Goal: Task Accomplishment & Management: Manage account settings

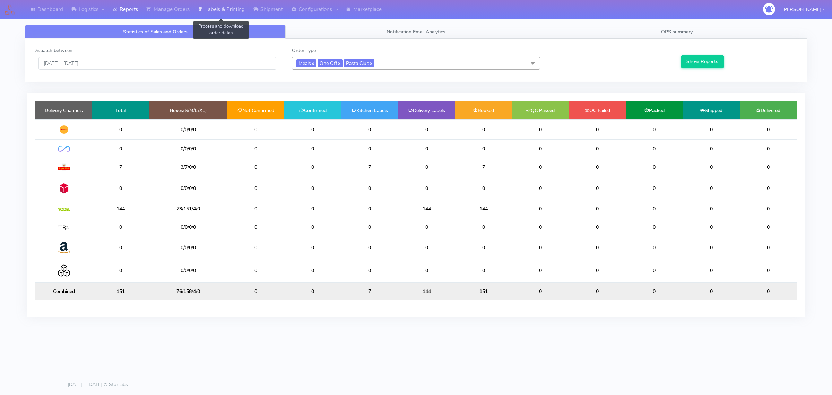
click at [212, 10] on link "Labels & Printing" at bounding box center [221, 9] width 55 height 19
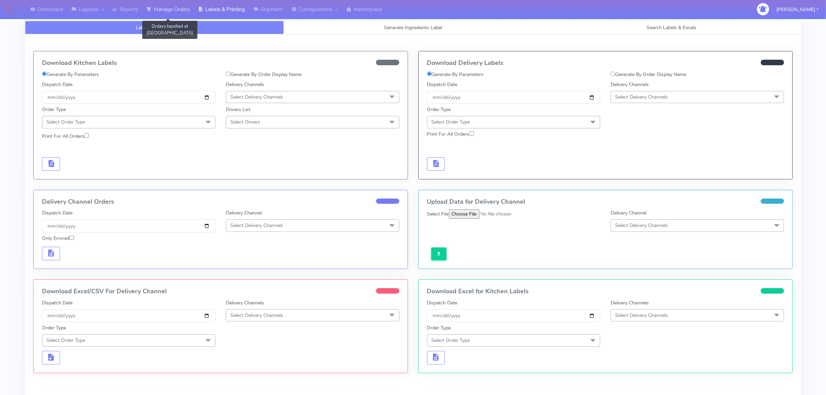
click at [166, 5] on link "Manage Orders" at bounding box center [168, 9] width 52 height 19
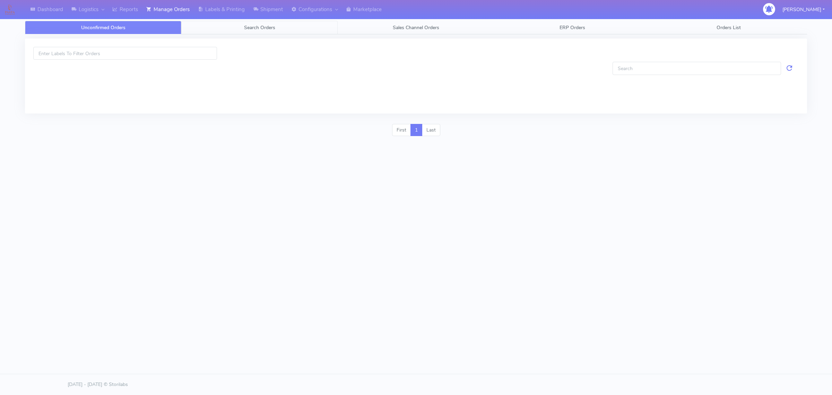
click at [246, 31] on link "Search Orders" at bounding box center [259, 28] width 156 height 14
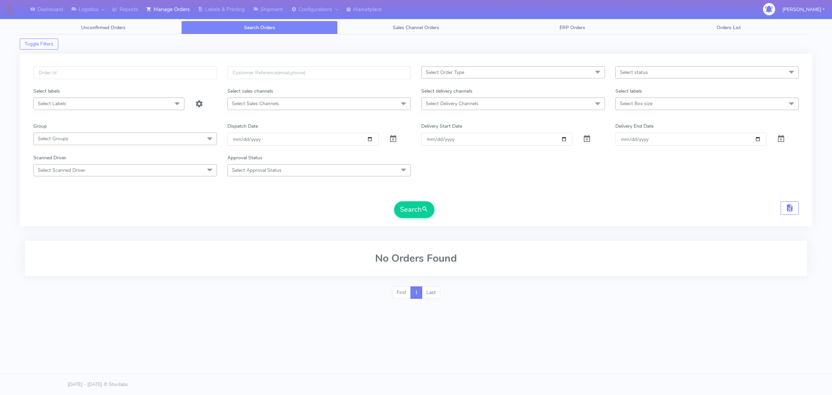
click at [488, 74] on span "Select Order Type" at bounding box center [513, 72] width 184 height 12
click at [444, 115] on li "MEALS" at bounding box center [513, 118] width 183 height 11
checkbox input "true"
click at [651, 107] on span "Select Box size" at bounding box center [708, 103] width 184 height 12
click at [636, 150] on div "Small" at bounding box center [707, 150] width 176 height 7
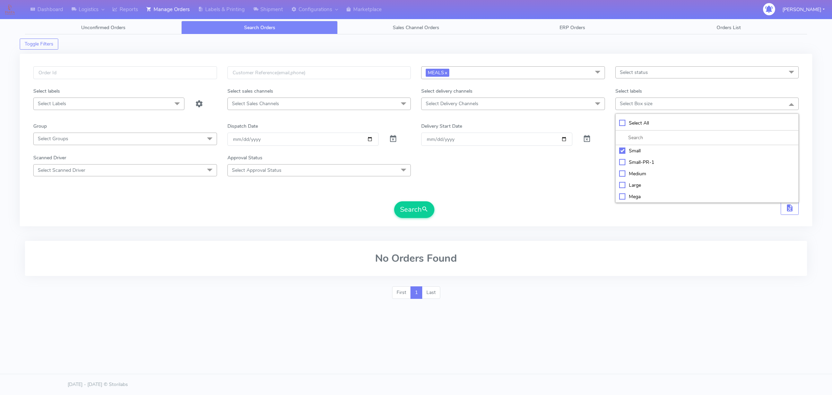
checkbox input "true"
click at [556, 105] on span "Select Delivery Channels" at bounding box center [513, 103] width 184 height 12
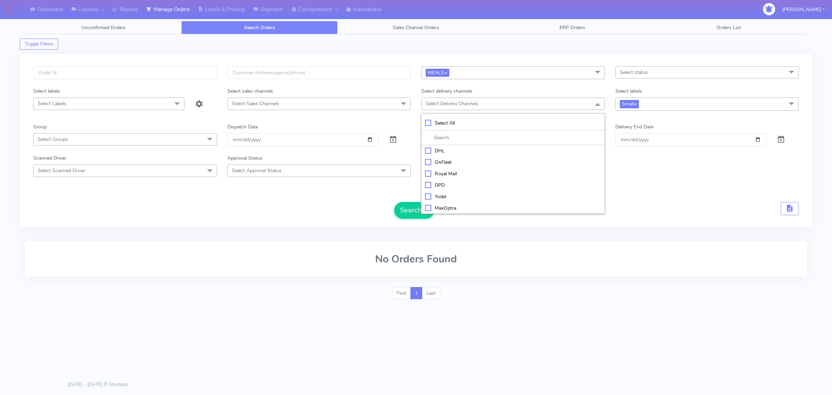
click at [443, 159] on div "OnFleet" at bounding box center [513, 161] width 176 height 7
checkbox input "true"
click at [545, 249] on div "No Orders Found" at bounding box center [416, 258] width 782 height 35
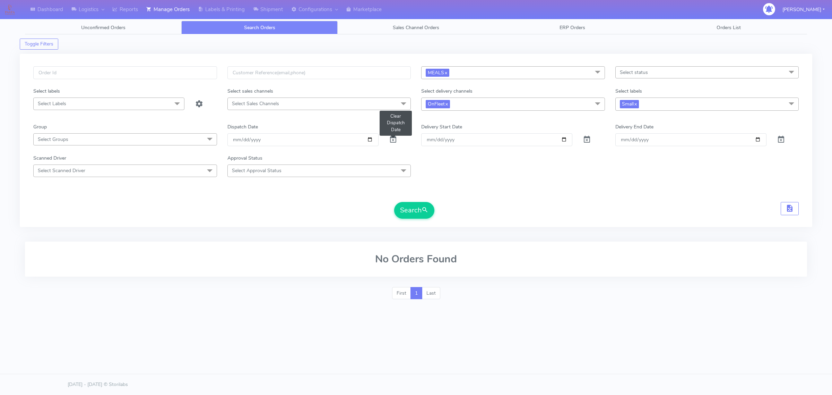
click at [389, 143] on span at bounding box center [393, 141] width 8 height 7
click at [421, 215] on button "Search" at bounding box center [414, 210] width 40 height 17
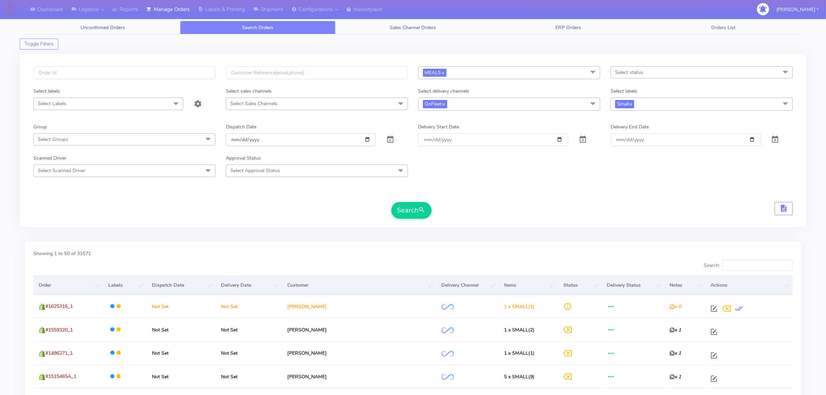
click at [371, 141] on input "date" at bounding box center [301, 139] width 150 height 13
click at [366, 140] on input "date" at bounding box center [301, 139] width 150 height 13
type input "[DATE]"
click at [412, 207] on button "Search" at bounding box center [411, 210] width 40 height 17
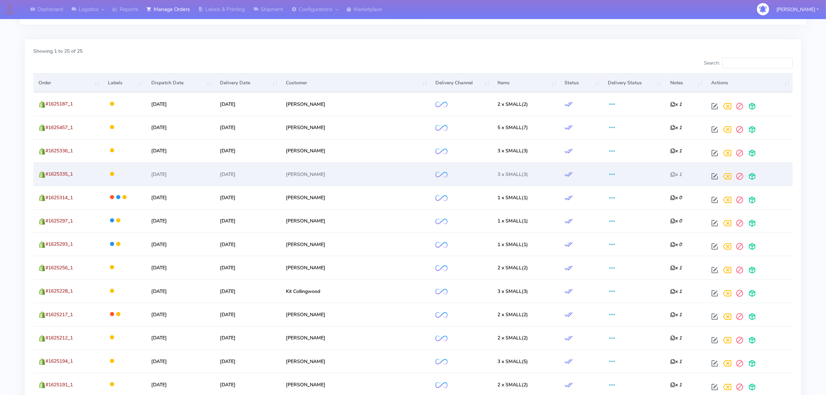
scroll to position [87, 0]
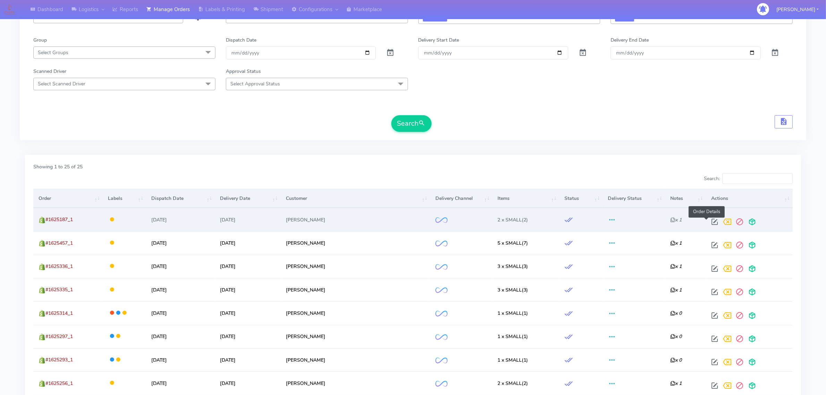
click at [708, 220] on span at bounding box center [714, 223] width 12 height 7
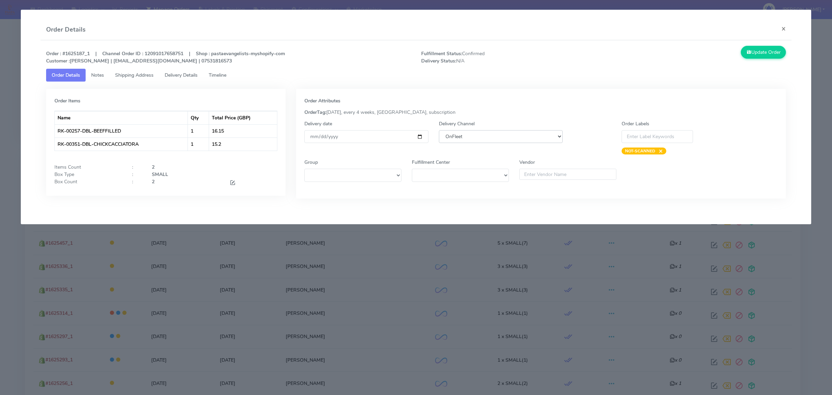
drag, startPoint x: 502, startPoint y: 136, endPoint x: 498, endPoint y: 142, distance: 7.3
click at [502, 136] on select "DHL OnFleet Royal Mail DPD Yodel MaxOptra Amazon Collection" at bounding box center [501, 136] width 124 height 13
select select "5"
click at [439, 130] on select "DHL OnFleet Royal Mail DPD Yodel MaxOptra Amazon Collection" at bounding box center [501, 136] width 124 height 13
click at [765, 61] on div "Update Order" at bounding box center [698, 55] width 188 height 19
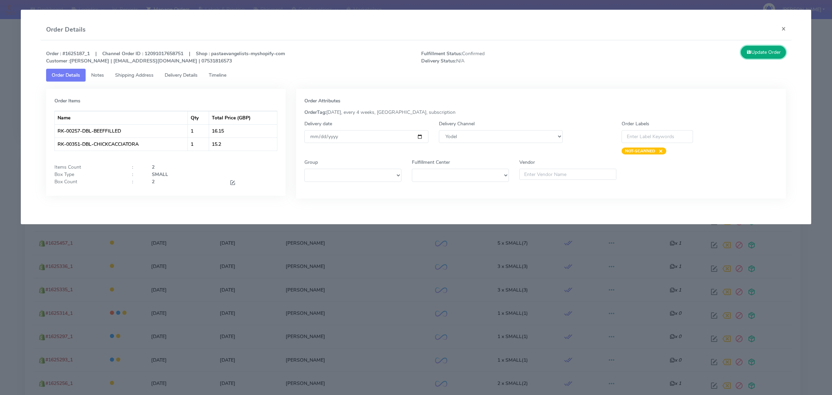
click at [765, 57] on button "Update Order" at bounding box center [763, 52] width 45 height 13
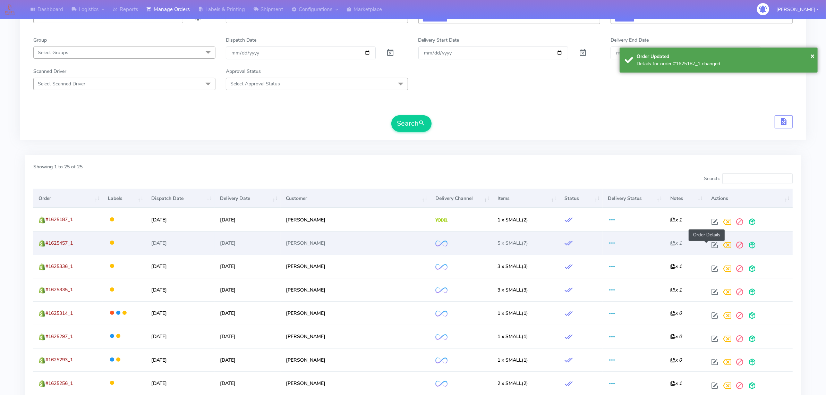
click at [708, 246] on span at bounding box center [714, 246] width 12 height 7
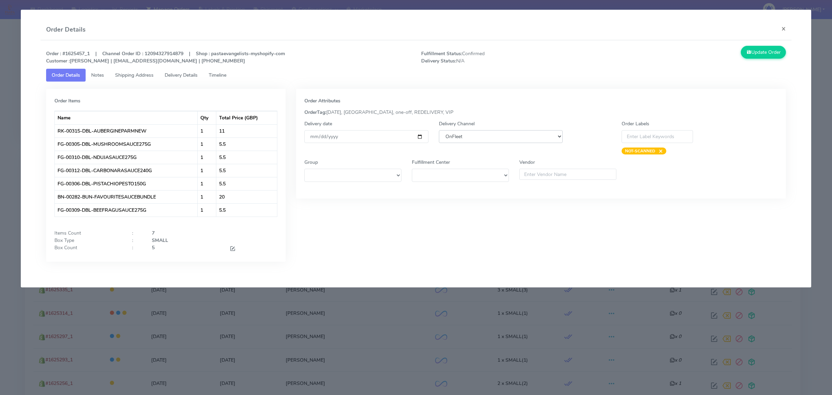
click at [545, 133] on select "DHL OnFleet Royal Mail DPD Yodel MaxOptra Amazon Collection" at bounding box center [501, 136] width 124 height 13
select select "5"
click at [439, 130] on select "DHL OnFleet Royal Mail DPD Yodel MaxOptra Amazon Collection" at bounding box center [501, 136] width 124 height 13
click at [756, 55] on button "Update Order" at bounding box center [763, 52] width 45 height 13
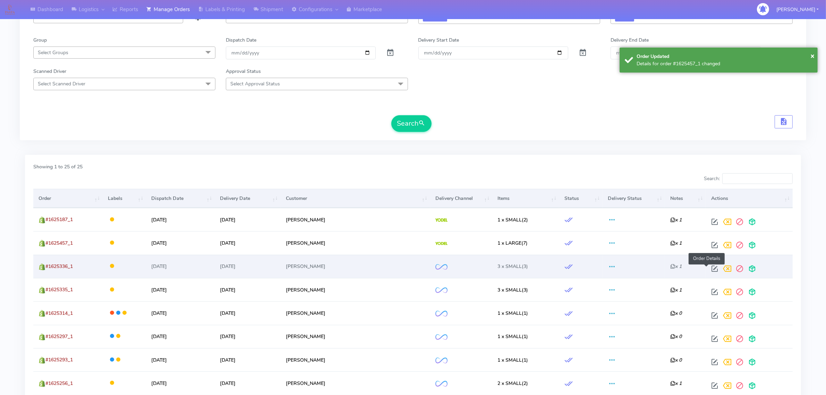
click at [708, 268] on span at bounding box center [714, 270] width 12 height 7
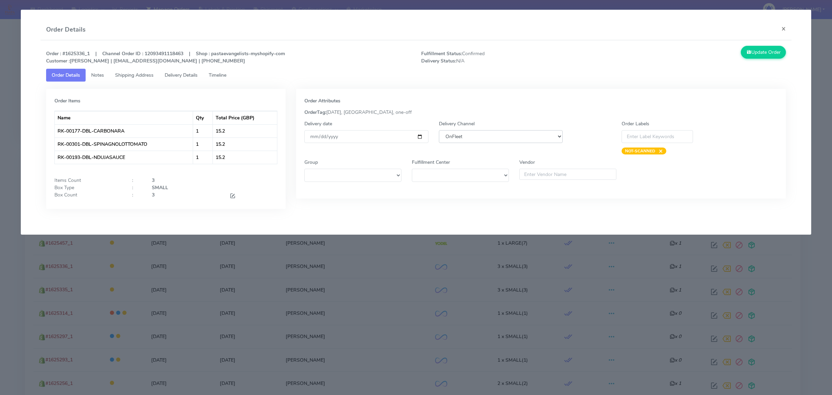
click at [510, 139] on select "DHL OnFleet Royal Mail DPD Yodel MaxOptra Amazon Collection" at bounding box center [501, 136] width 124 height 13
select select "5"
click at [439, 130] on select "DHL OnFleet Royal Mail DPD Yodel MaxOptra Amazon Collection" at bounding box center [501, 136] width 124 height 13
click at [770, 54] on button "Update Order" at bounding box center [763, 52] width 45 height 13
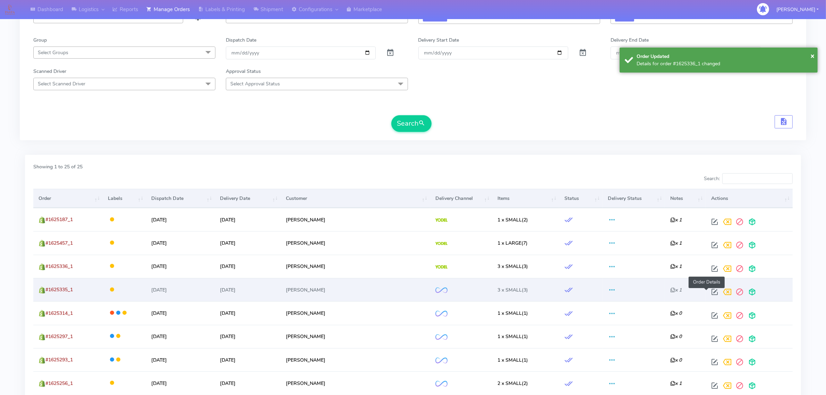
click at [708, 290] on span at bounding box center [714, 293] width 12 height 7
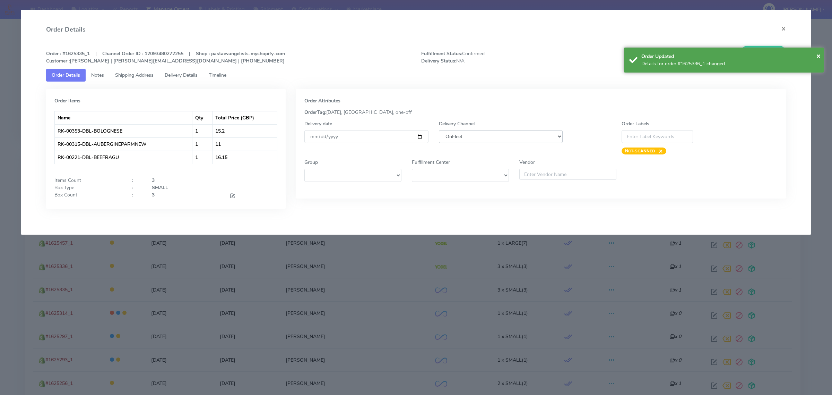
click at [490, 136] on select "DHL OnFleet Royal Mail DPD Yodel MaxOptra Amazon Collection" at bounding box center [501, 136] width 124 height 13
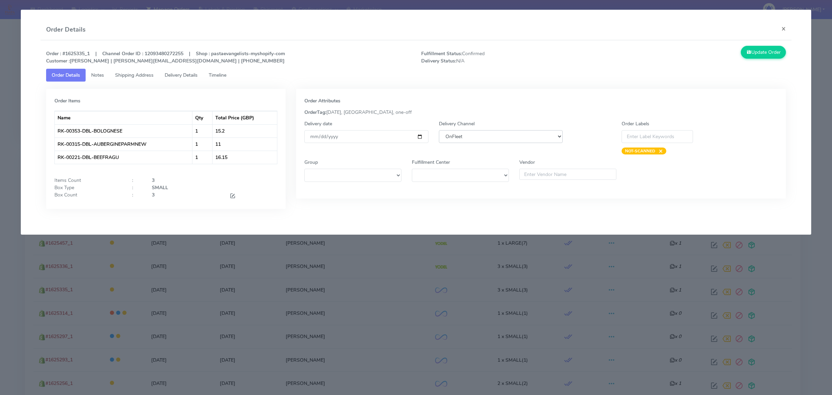
select select "5"
click at [439, 130] on select "DHL OnFleet Royal Mail DPD Yodel MaxOptra Amazon Collection" at bounding box center [501, 136] width 124 height 13
click at [757, 53] on button "Update Order" at bounding box center [763, 52] width 45 height 13
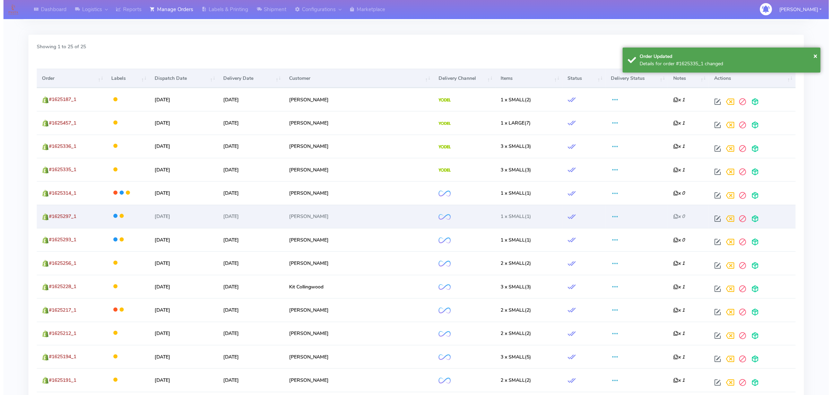
scroll to position [217, 0]
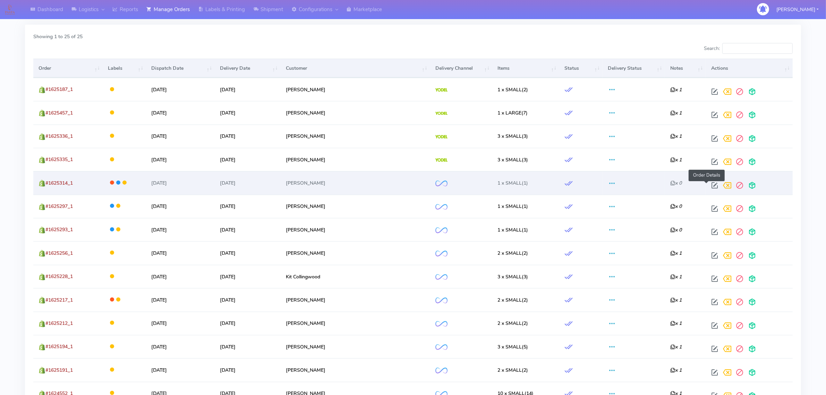
click at [708, 184] on span at bounding box center [714, 186] width 12 height 7
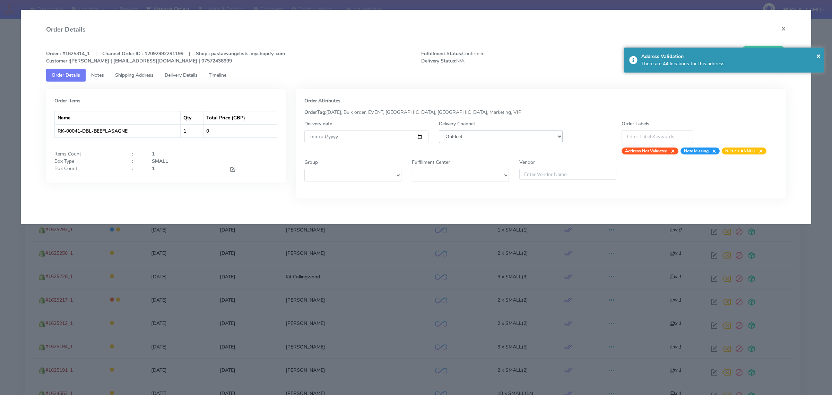
click at [540, 138] on select "DHL OnFleet Royal Mail DPD Yodel MaxOptra Amazon Collection" at bounding box center [501, 136] width 124 height 13
select select "5"
click at [439, 130] on select "DHL OnFleet Royal Mail DPD Yodel MaxOptra Amazon Collection" at bounding box center [501, 136] width 124 height 13
click at [815, 53] on div "Address Validation" at bounding box center [730, 56] width 177 height 7
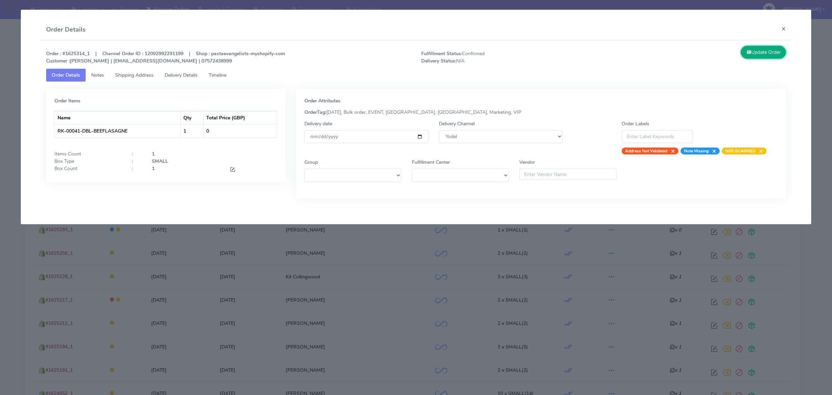
click at [780, 54] on button "Update Order" at bounding box center [763, 52] width 45 height 13
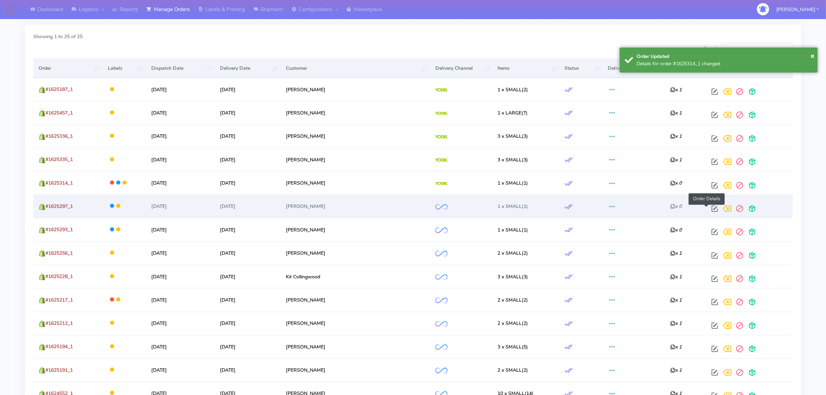
click at [708, 207] on span at bounding box center [714, 210] width 12 height 7
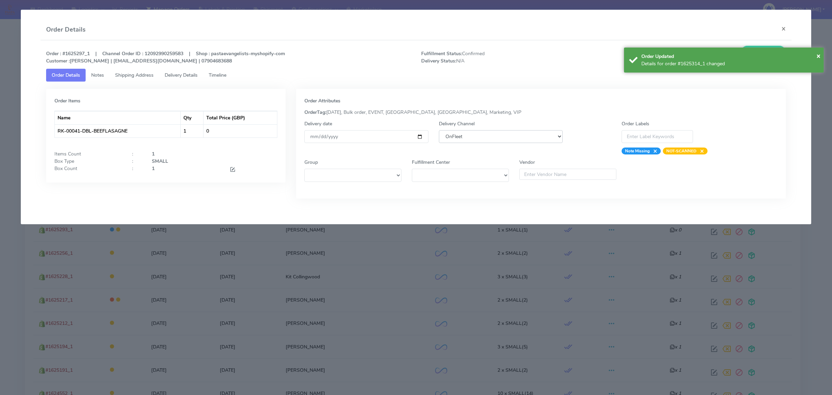
click at [543, 134] on select "DHL OnFleet Royal Mail DPD Yodel MaxOptra Amazon Collection" at bounding box center [501, 136] width 124 height 13
select select "5"
click at [439, 130] on select "DHL OnFleet Royal Mail DPD Yodel MaxOptra Amazon Collection" at bounding box center [501, 136] width 124 height 13
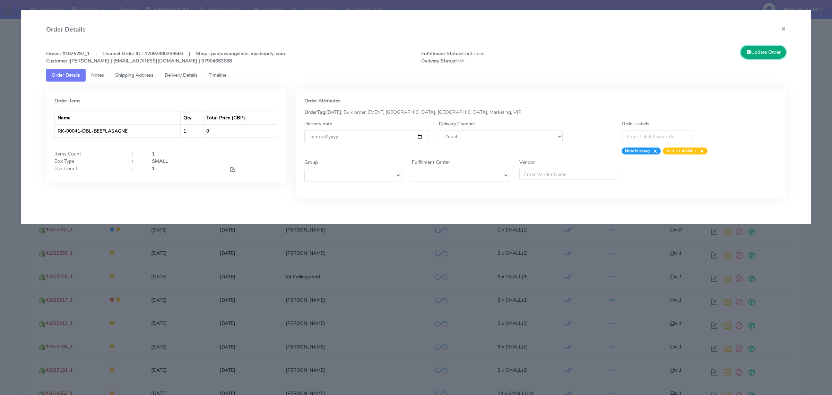
click at [775, 57] on button "Update Order" at bounding box center [763, 52] width 45 height 13
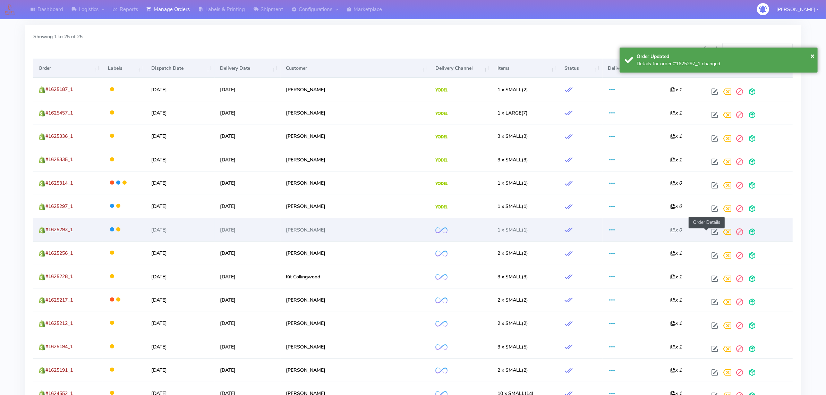
click at [708, 233] on span at bounding box center [714, 233] width 12 height 7
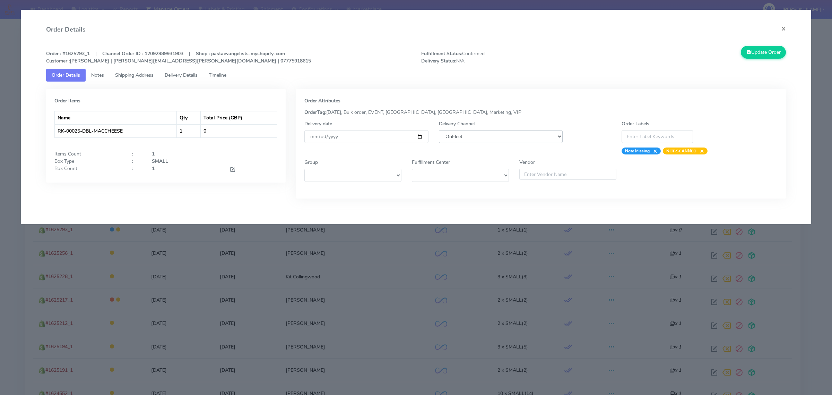
click at [498, 139] on select "DHL OnFleet Royal Mail DPD Yodel MaxOptra Amazon Collection" at bounding box center [501, 136] width 124 height 13
select select "5"
click at [439, 130] on select "DHL OnFleet Royal Mail DPD Yodel MaxOptra Amazon Collection" at bounding box center [501, 136] width 124 height 13
click at [768, 50] on button "Update Order" at bounding box center [763, 52] width 45 height 13
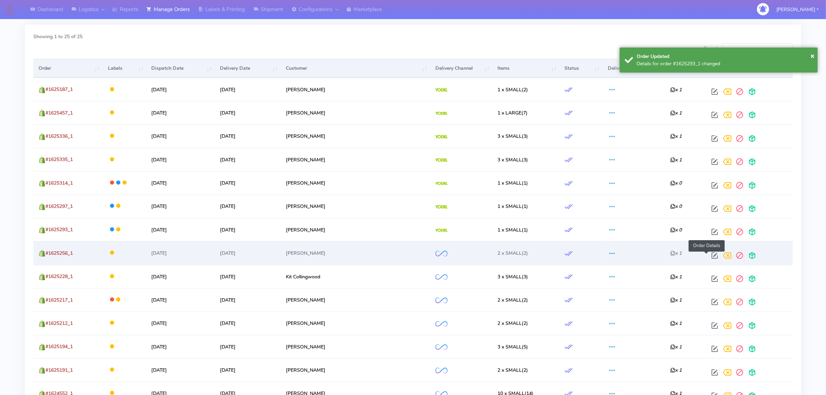
click at [708, 254] on span at bounding box center [714, 256] width 12 height 7
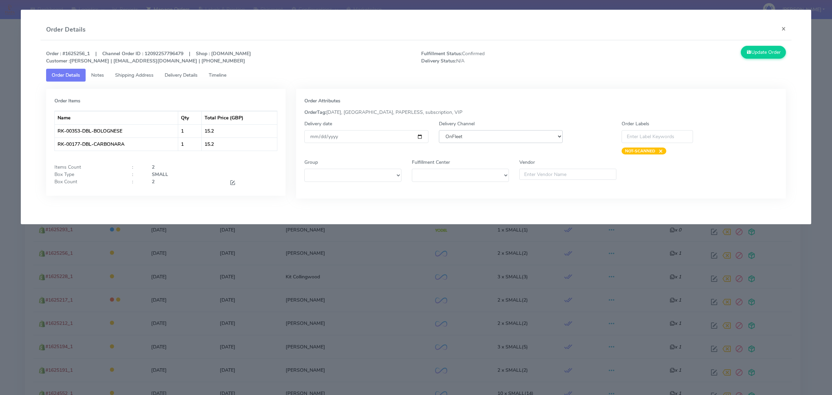
drag, startPoint x: 496, startPoint y: 134, endPoint x: 496, endPoint y: 138, distance: 4.2
click at [496, 134] on select "DHL OnFleet Royal Mail DPD Yodel MaxOptra Amazon Collection" at bounding box center [501, 136] width 124 height 13
select select "5"
click at [439, 130] on select "DHL OnFleet Royal Mail DPD Yodel MaxOptra Amazon Collection" at bounding box center [501, 136] width 124 height 13
click at [760, 51] on button "Update Order" at bounding box center [763, 52] width 45 height 13
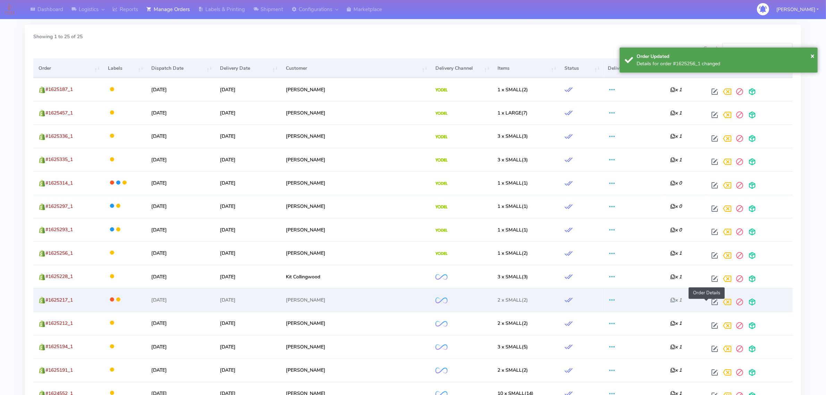
click at [708, 300] on span at bounding box center [714, 303] width 12 height 7
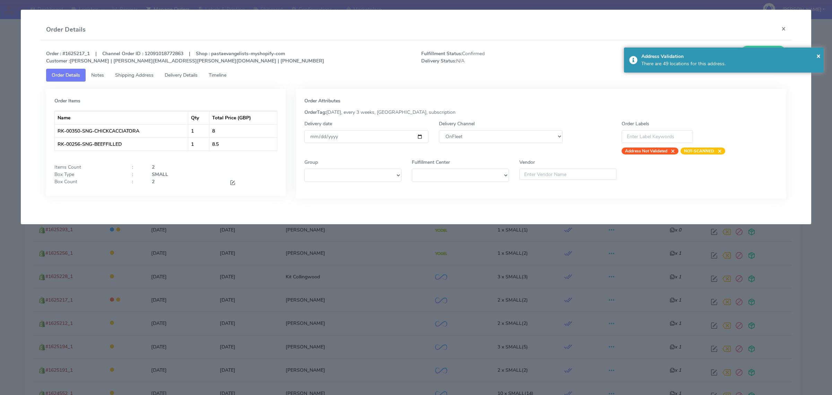
click at [530, 127] on div "Delivery Channel DHL OnFleet Royal Mail DPD Yodel MaxOptra Amazon Collection" at bounding box center [501, 137] width 134 height 34
click at [529, 139] on select "DHL OnFleet Royal Mail DPD Yodel MaxOptra Amazon Collection" at bounding box center [501, 136] width 124 height 13
select select "5"
click at [439, 130] on select "DHL OnFleet Royal Mail DPD Yodel MaxOptra Amazon Collection" at bounding box center [501, 136] width 124 height 13
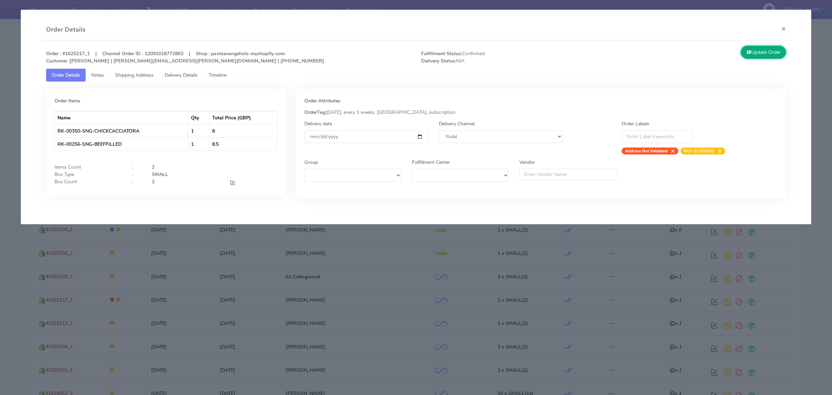
click at [782, 54] on button "Update Order" at bounding box center [763, 52] width 45 height 13
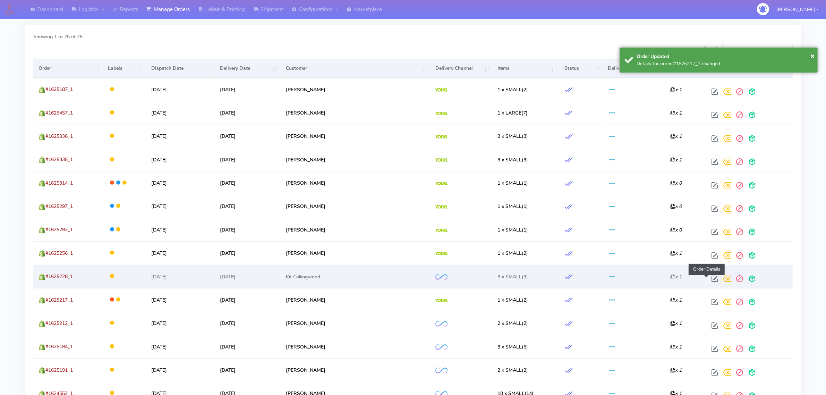
click at [708, 280] on span at bounding box center [714, 280] width 12 height 7
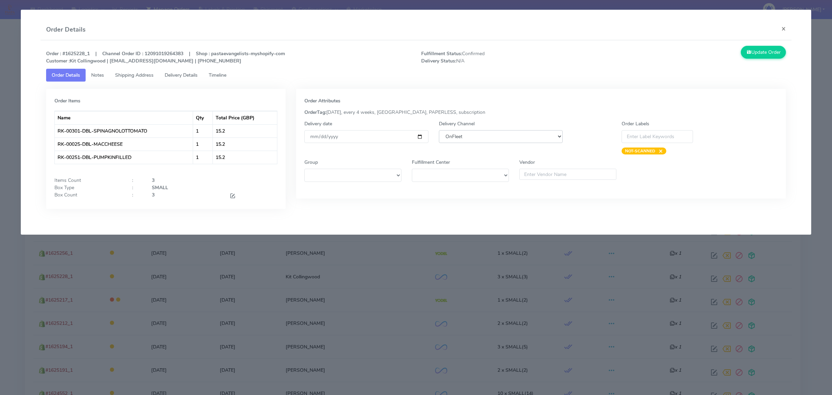
click at [460, 132] on select "DHL OnFleet Royal Mail DPD Yodel MaxOptra Amazon Collection" at bounding box center [501, 136] width 124 height 13
select select "5"
click at [439, 130] on select "DHL OnFleet Royal Mail DPD Yodel MaxOptra Amazon Collection" at bounding box center [501, 136] width 124 height 13
click at [769, 58] on button "Update Order" at bounding box center [763, 52] width 45 height 13
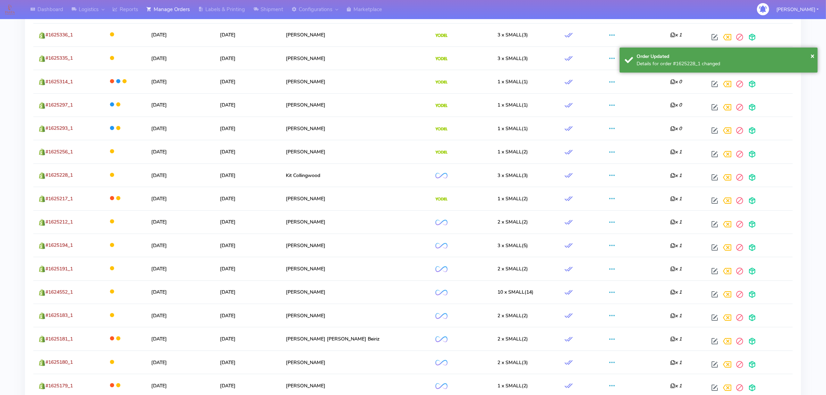
scroll to position [347, 0]
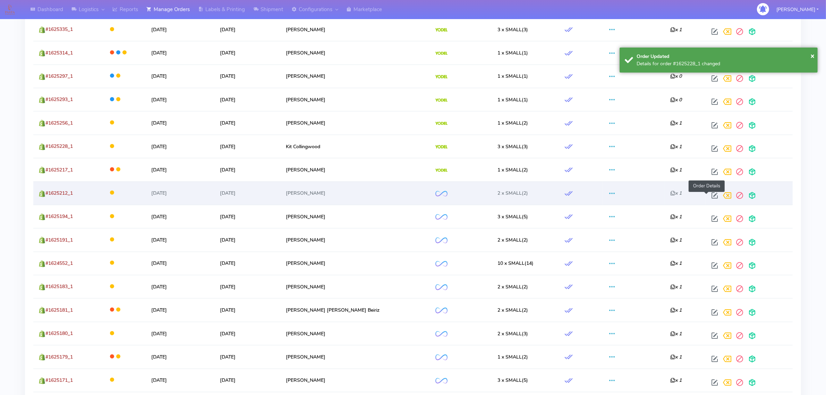
click at [708, 193] on span at bounding box center [714, 196] width 12 height 7
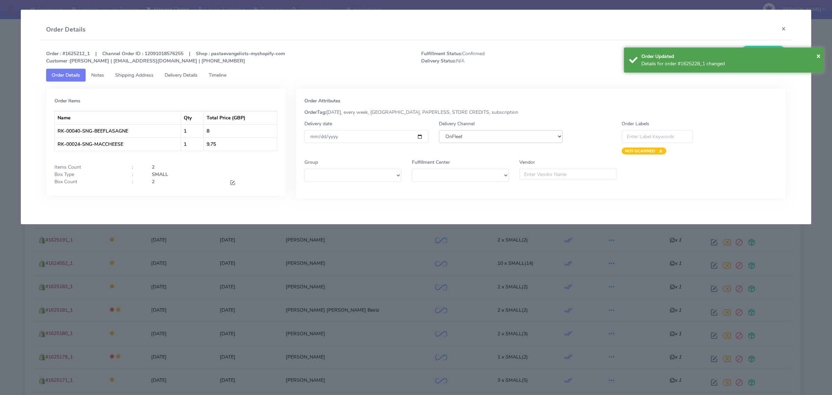
click at [512, 137] on select "DHL OnFleet Royal Mail DPD Yodel MaxOptra Amazon Collection" at bounding box center [501, 136] width 124 height 13
click at [439, 130] on select "DHL OnFleet Royal Mail DPD Yodel MaxOptra Amazon Collection" at bounding box center [501, 136] width 124 height 13
click at [482, 136] on select "DHL OnFleet Royal Mail DPD Yodel MaxOptra Amazon Collection" at bounding box center [501, 136] width 124 height 13
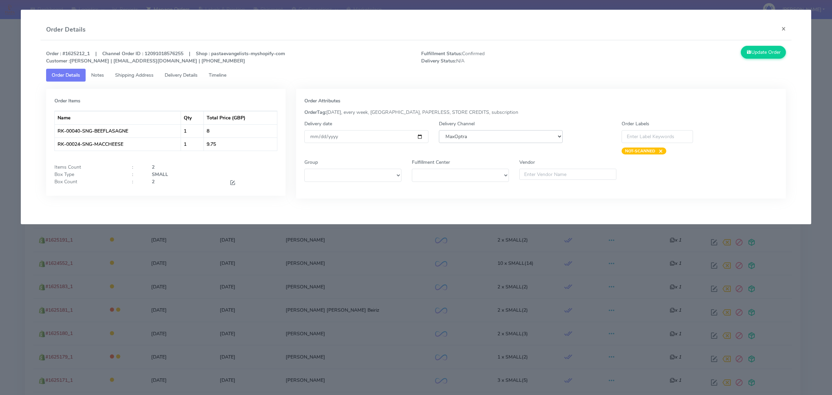
select select "5"
click at [439, 130] on select "DHL OnFleet Royal Mail DPD Yodel MaxOptra Amazon Collection" at bounding box center [501, 136] width 124 height 13
click at [769, 52] on button "Update Order" at bounding box center [763, 52] width 45 height 13
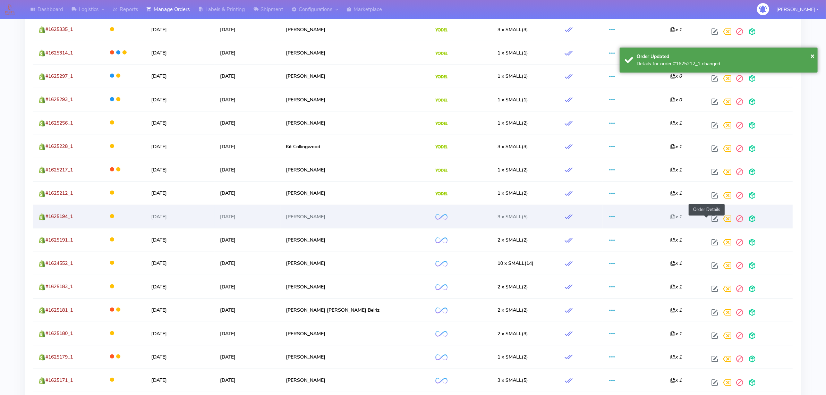
click at [708, 219] on span at bounding box center [714, 220] width 12 height 7
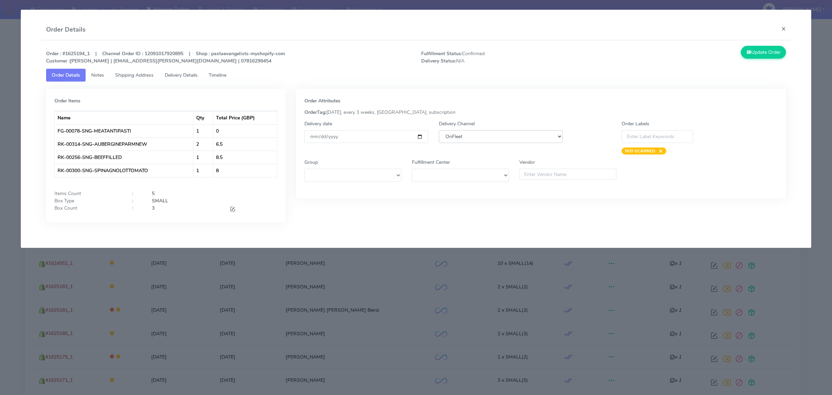
click at [488, 132] on select "DHL OnFleet Royal Mail DPD Yodel MaxOptra Amazon Collection" at bounding box center [501, 136] width 124 height 13
select select "5"
click at [439, 130] on select "DHL OnFleet Royal Mail DPD Yodel MaxOptra Amazon Collection" at bounding box center [501, 136] width 124 height 13
click at [756, 53] on button "Update Order" at bounding box center [763, 52] width 45 height 13
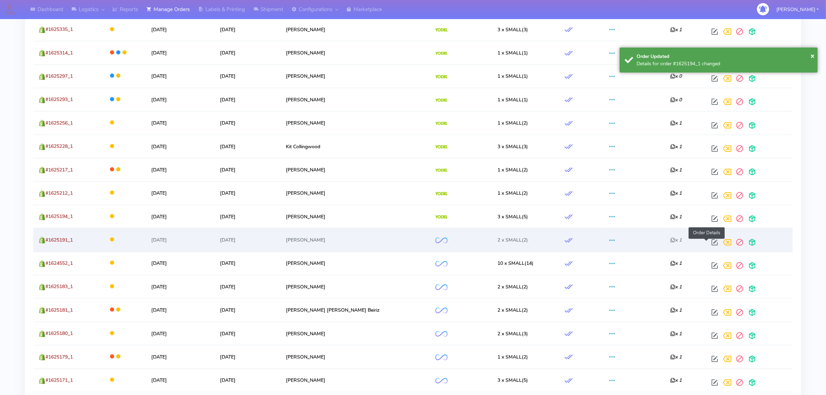
click at [708, 245] on span at bounding box center [714, 243] width 12 height 7
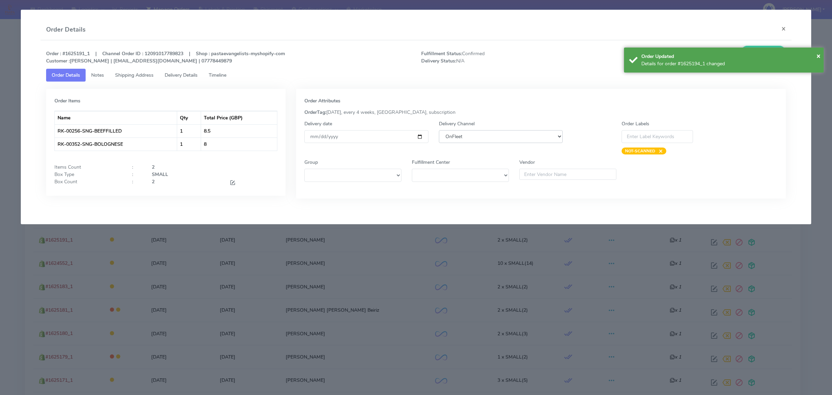
drag, startPoint x: 463, startPoint y: 134, endPoint x: 465, endPoint y: 141, distance: 7.8
click at [463, 134] on select "DHL OnFleet Royal Mail DPD Yodel MaxOptra Amazon Collection" at bounding box center [501, 136] width 124 height 13
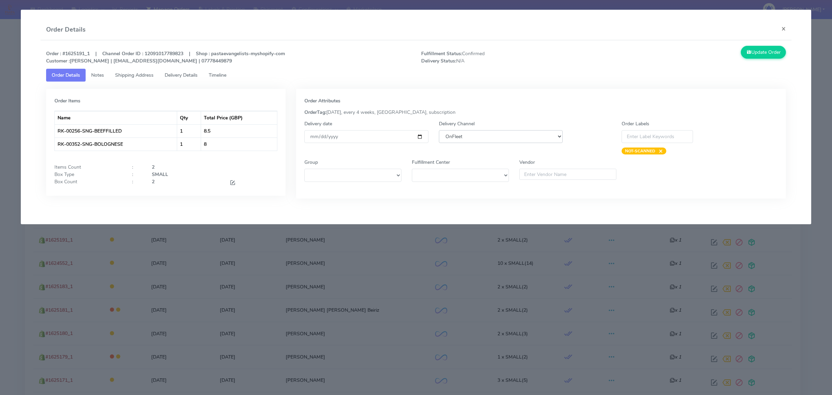
select select "5"
click at [439, 130] on select "DHL OnFleet Royal Mail DPD Yodel MaxOptra Amazon Collection" at bounding box center [501, 136] width 124 height 13
click at [763, 50] on button "Update Order" at bounding box center [763, 52] width 45 height 13
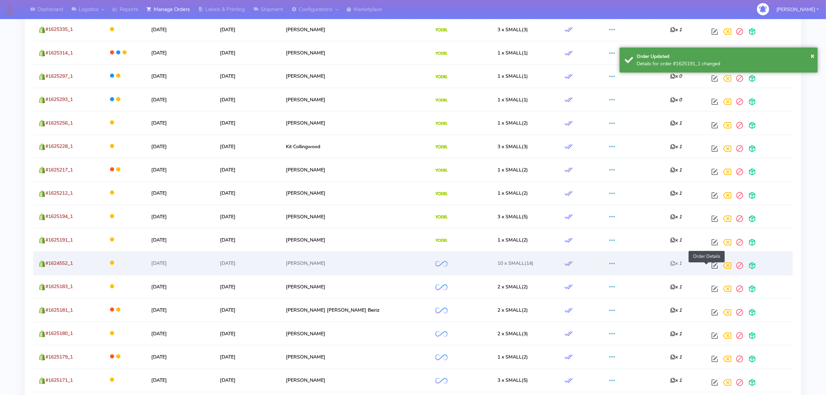
click at [708, 268] on span at bounding box center [714, 267] width 12 height 7
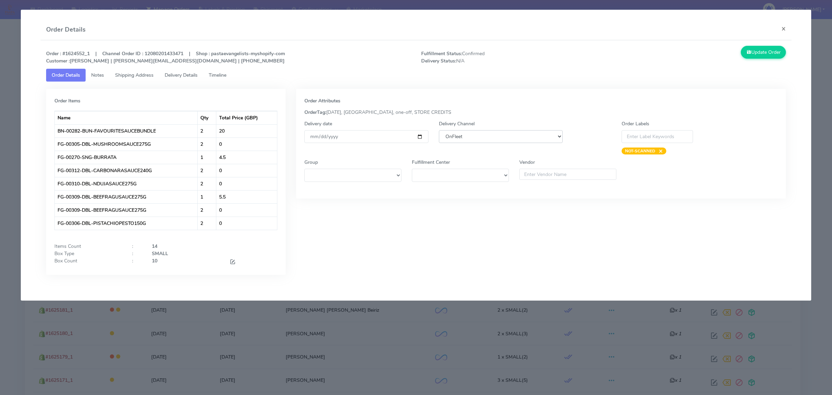
click at [507, 132] on select "DHL OnFleet Royal Mail DPD Yodel MaxOptra Amazon Collection" at bounding box center [501, 136] width 124 height 13
click at [439, 130] on select "DHL OnFleet Royal Mail DPD Yodel MaxOptra Amazon Collection" at bounding box center [501, 136] width 124 height 13
click at [498, 140] on select "DHL OnFleet Royal Mail DPD Yodel MaxOptra Amazon Collection" at bounding box center [501, 136] width 124 height 13
select select "5"
click at [439, 130] on select "DHL OnFleet Royal Mail DPD Yodel MaxOptra Amazon Collection" at bounding box center [501, 136] width 124 height 13
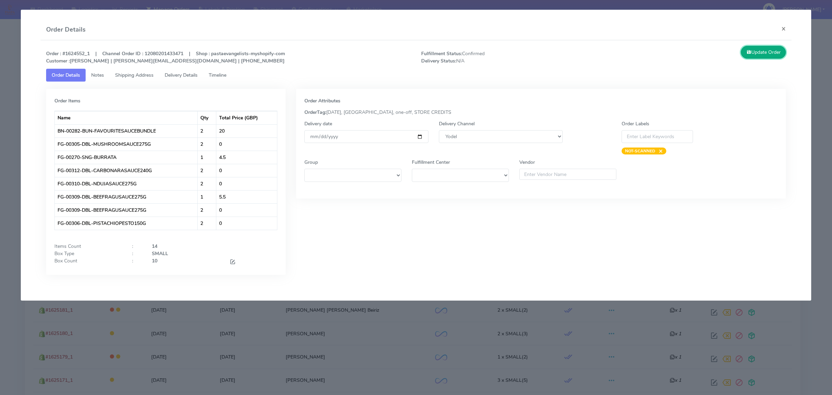
click at [766, 54] on button "Update Order" at bounding box center [763, 52] width 45 height 13
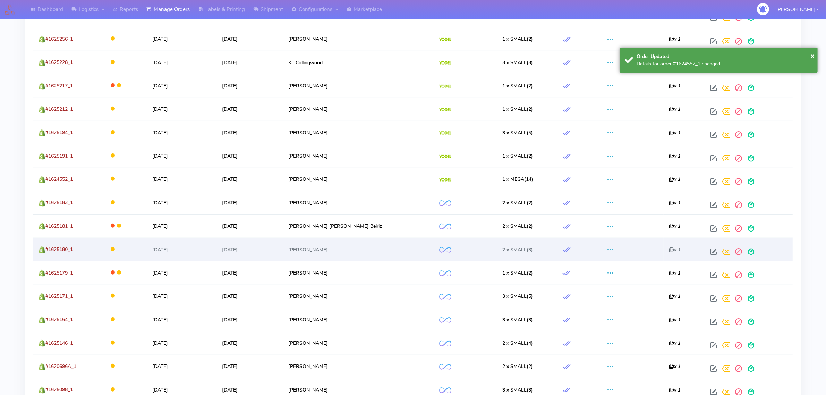
scroll to position [433, 0]
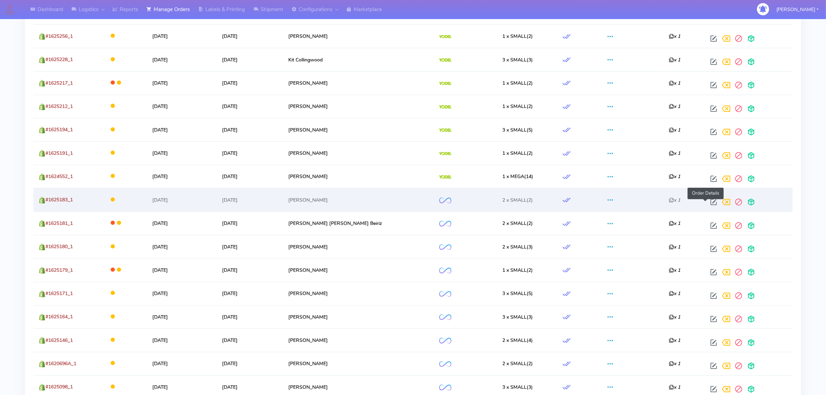
click at [708, 205] on span at bounding box center [713, 203] width 12 height 7
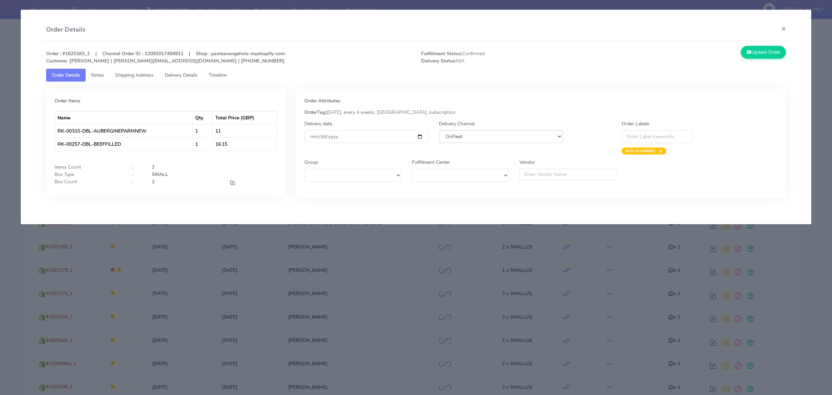
drag, startPoint x: 540, startPoint y: 138, endPoint x: 540, endPoint y: 141, distance: 3.9
click at [540, 138] on select "DHL OnFleet Royal Mail DPD Yodel MaxOptra Amazon Collection" at bounding box center [501, 136] width 124 height 13
select select "5"
click at [439, 130] on select "DHL OnFleet Royal Mail DPD Yodel MaxOptra Amazon Collection" at bounding box center [501, 136] width 124 height 13
click at [757, 44] on div "Order : #1625183_1 | Channel Order ID : 12091017494911 | Shop : pastaevangelist…" at bounding box center [416, 127] width 751 height 174
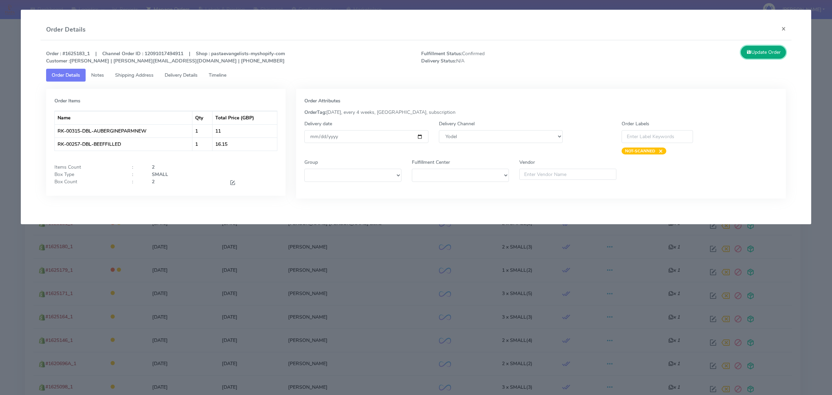
click at [758, 49] on button "Update Order" at bounding box center [763, 52] width 45 height 13
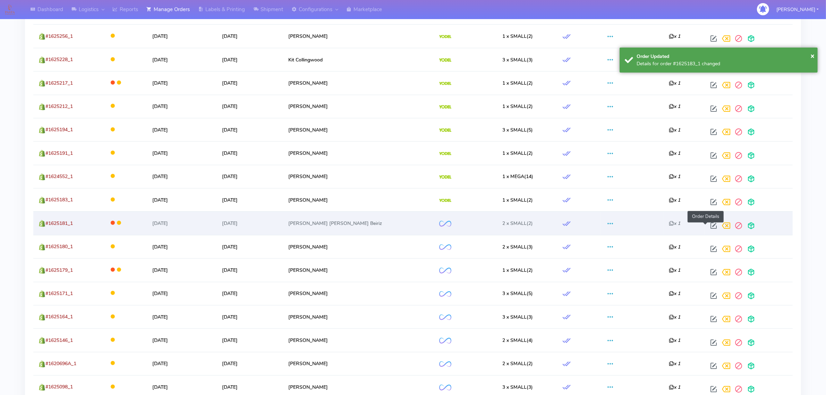
click at [707, 226] on span at bounding box center [713, 227] width 12 height 7
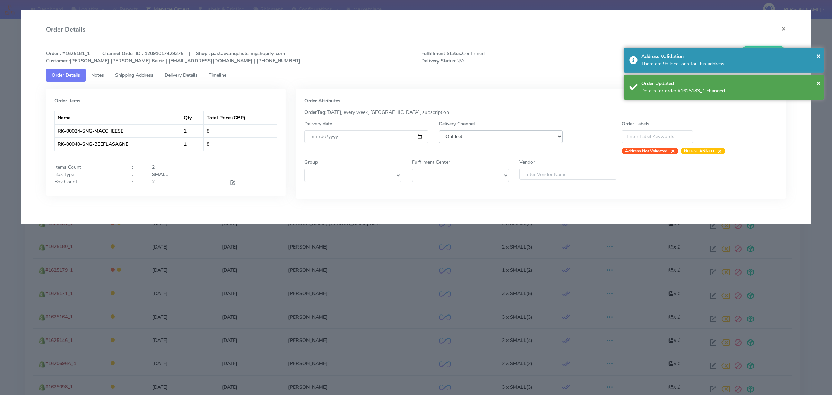
drag, startPoint x: 516, startPoint y: 135, endPoint x: 517, endPoint y: 143, distance: 7.4
click at [516, 135] on select "DHL OnFleet Royal Mail DPD Yodel MaxOptra Amazon Collection" at bounding box center [501, 136] width 124 height 13
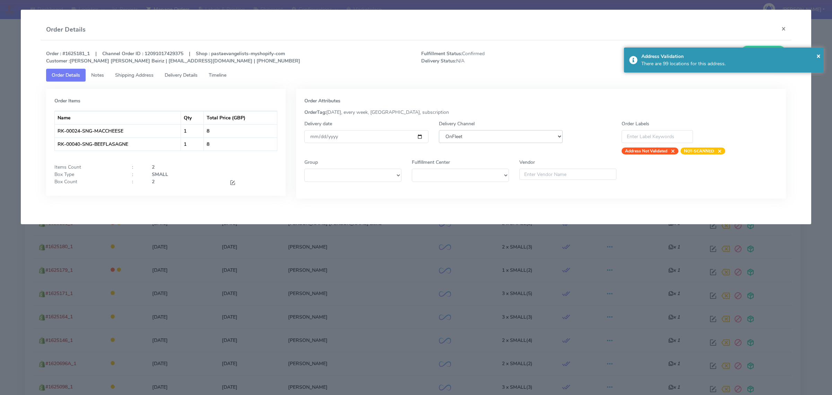
select select "5"
click at [439, 130] on select "DHL OnFleet Royal Mail DPD Yodel MaxOptra Amazon Collection" at bounding box center [501, 136] width 124 height 13
click at [819, 54] on span "×" at bounding box center [819, 55] width 4 height 9
click at [772, 52] on button "Update Order" at bounding box center [763, 52] width 45 height 13
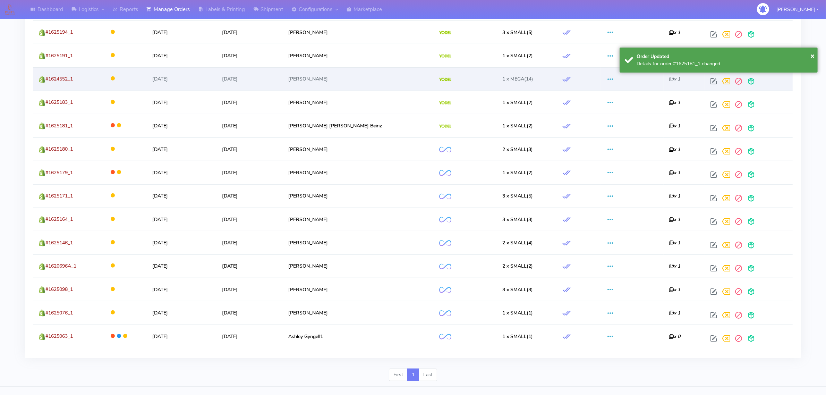
scroll to position [546, 0]
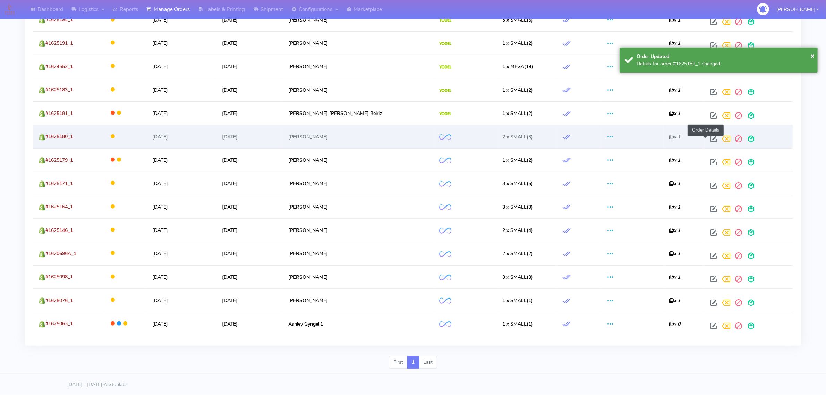
click at [707, 138] on span at bounding box center [713, 140] width 12 height 7
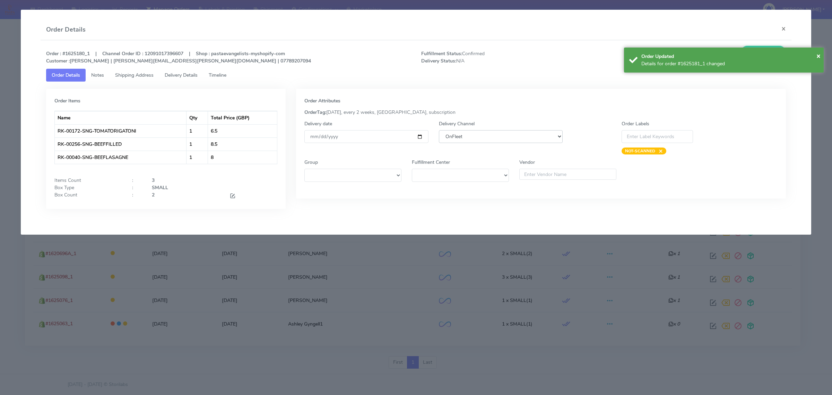
click at [554, 136] on select "DHL OnFleet Royal Mail DPD Yodel MaxOptra Amazon Collection" at bounding box center [501, 136] width 124 height 13
select select "5"
click at [439, 130] on select "DHL OnFleet Royal Mail DPD Yodel MaxOptra Amazon Collection" at bounding box center [501, 136] width 124 height 13
click at [820, 54] on span "×" at bounding box center [819, 55] width 4 height 9
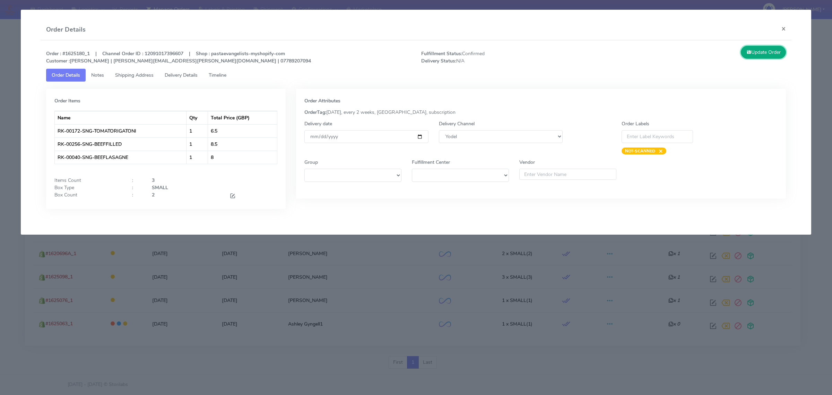
click at [772, 54] on button "Update Order" at bounding box center [763, 52] width 45 height 13
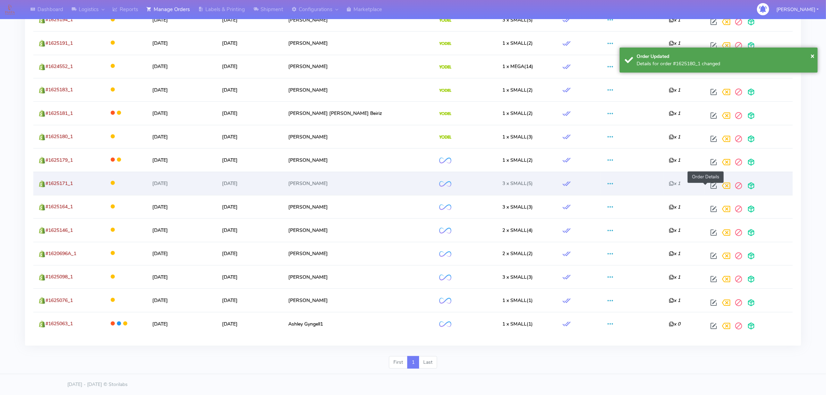
click at [707, 184] on span at bounding box center [713, 187] width 12 height 7
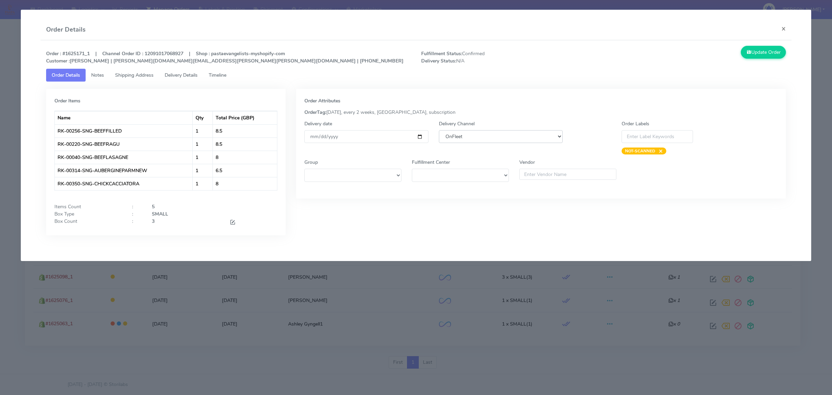
click at [552, 139] on select "DHL OnFleet Royal Mail DPD Yodel MaxOptra Amazon Collection" at bounding box center [501, 136] width 124 height 13
select select "5"
click at [439, 130] on select "DHL OnFleet Royal Mail DPD Yodel MaxOptra Amazon Collection" at bounding box center [501, 136] width 124 height 13
click at [764, 51] on button "Update Order" at bounding box center [763, 52] width 45 height 13
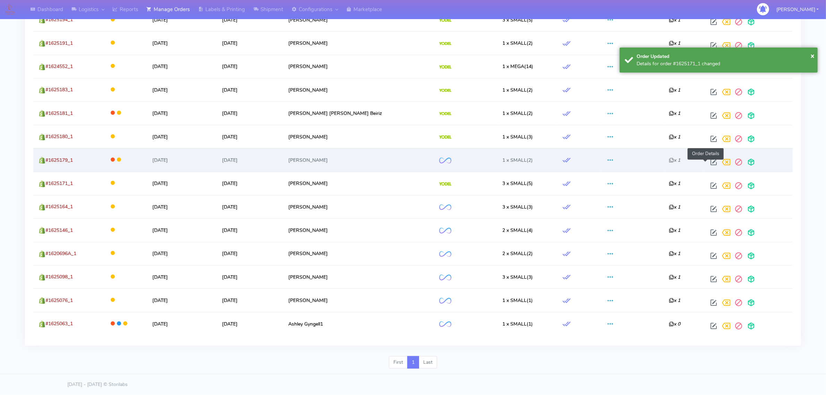
click at [707, 160] on span at bounding box center [713, 163] width 12 height 7
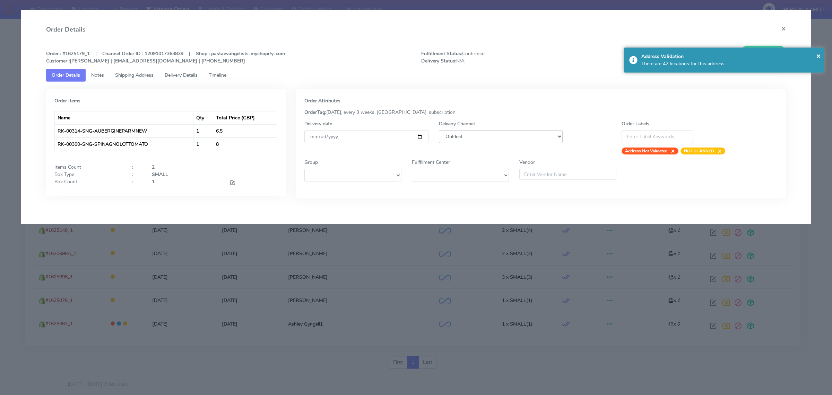
drag, startPoint x: 552, startPoint y: 134, endPoint x: 552, endPoint y: 141, distance: 7.3
click at [552, 134] on select "DHL OnFleet Royal Mail DPD Yodel MaxOptra Amazon Collection" at bounding box center [501, 136] width 124 height 13
select select "5"
click at [439, 130] on select "DHL OnFleet Royal Mail DPD Yodel MaxOptra Amazon Collection" at bounding box center [501, 136] width 124 height 13
click at [817, 53] on span "×" at bounding box center [819, 55] width 4 height 9
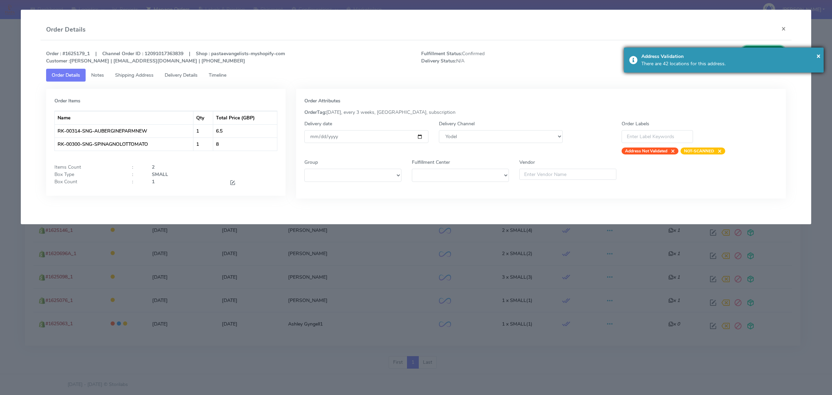
click at [749, 54] on icon at bounding box center [749, 52] width 5 height 7
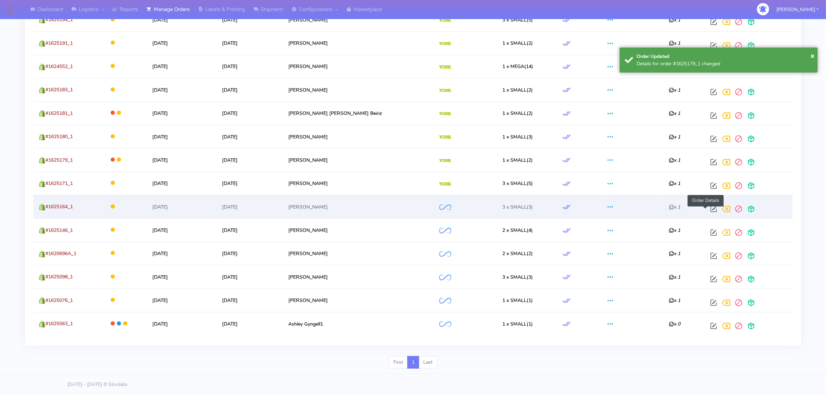
click at [707, 209] on span at bounding box center [713, 210] width 12 height 7
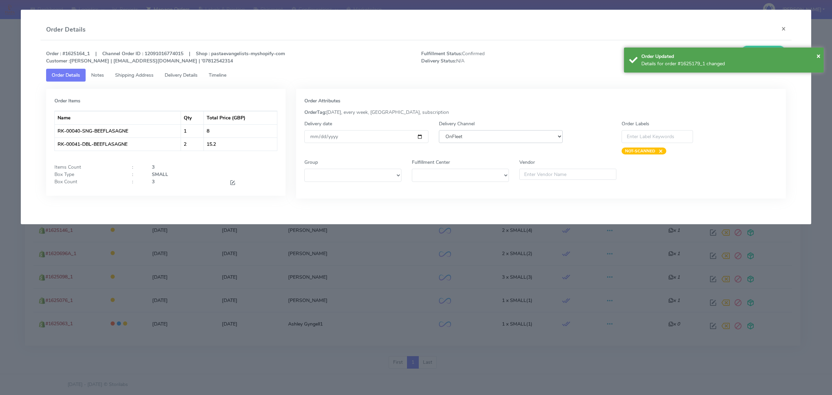
click at [507, 135] on select "DHL OnFleet Royal Mail DPD Yodel MaxOptra Amazon Collection" at bounding box center [501, 136] width 124 height 13
select select "5"
click at [439, 130] on select "DHL OnFleet Royal Mail DPD Yodel MaxOptra Amazon Collection" at bounding box center [501, 136] width 124 height 13
click at [817, 55] on span "×" at bounding box center [819, 55] width 4 height 9
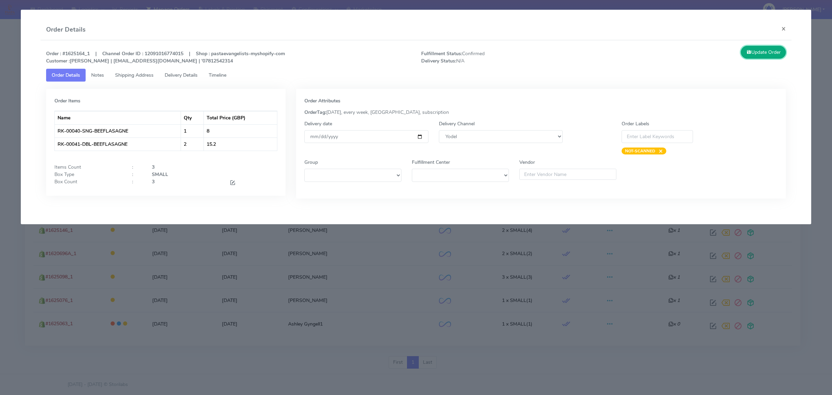
click at [755, 51] on button "Update Order" at bounding box center [763, 52] width 45 height 13
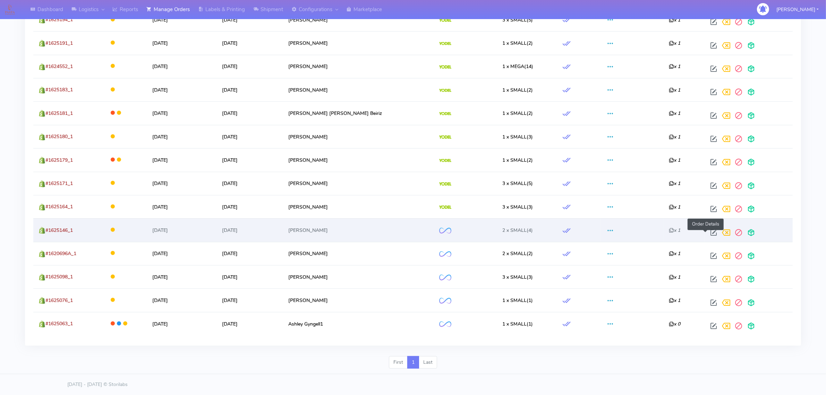
click at [707, 231] on span at bounding box center [713, 234] width 12 height 7
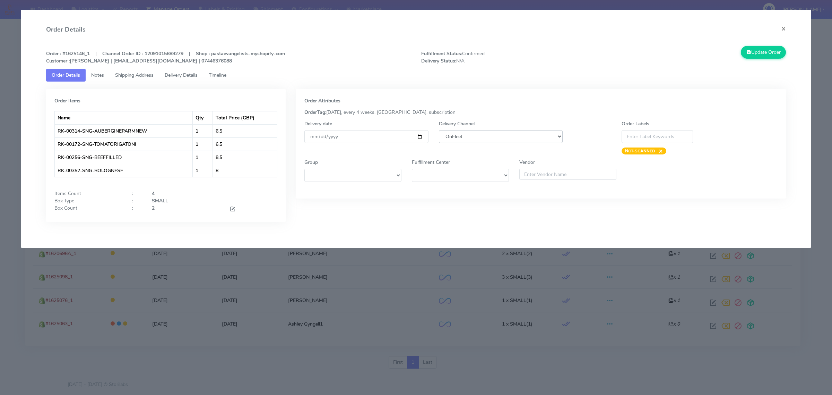
click at [510, 140] on select "DHL OnFleet Royal Mail DPD Yodel MaxOptra Amazon Collection" at bounding box center [501, 136] width 124 height 13
select select "5"
click at [439, 130] on select "DHL OnFleet Royal Mail DPD Yodel MaxOptra Amazon Collection" at bounding box center [501, 136] width 124 height 13
click at [764, 57] on button "Update Order" at bounding box center [763, 52] width 45 height 13
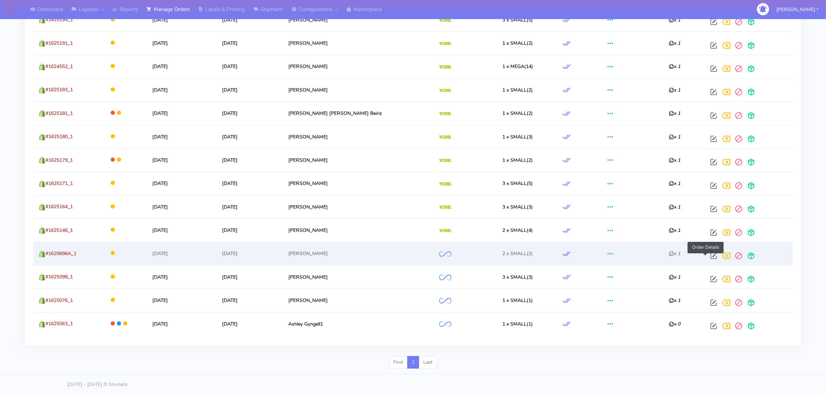
click at [709, 255] on span at bounding box center [713, 257] width 12 height 7
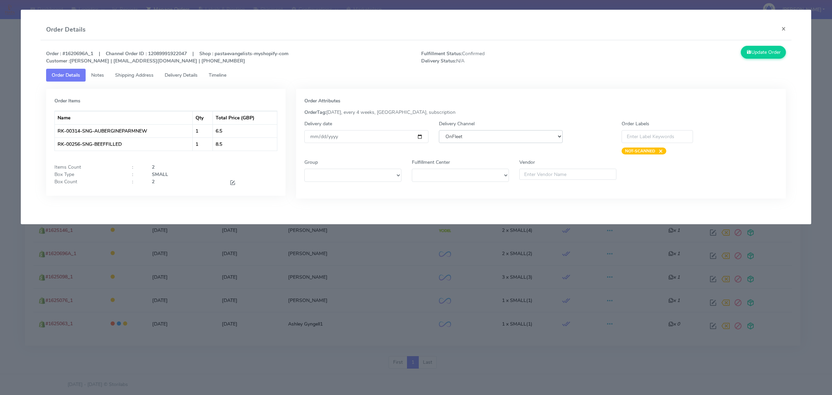
click at [475, 141] on select "DHL OnFleet Royal Mail DPD Yodel MaxOptra Amazon Collection" at bounding box center [501, 136] width 124 height 13
select select "5"
click at [439, 130] on select "DHL OnFleet Royal Mail DPD Yodel MaxOptra Amazon Collection" at bounding box center [501, 136] width 124 height 13
click at [776, 55] on button "Update Order" at bounding box center [763, 52] width 45 height 13
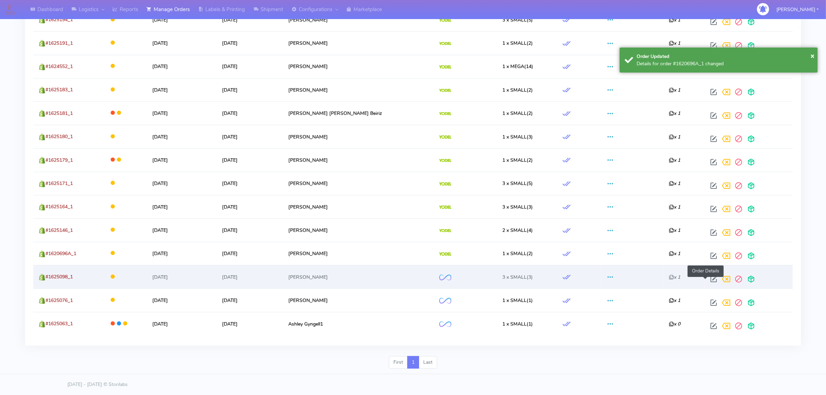
click at [707, 279] on span at bounding box center [713, 280] width 12 height 7
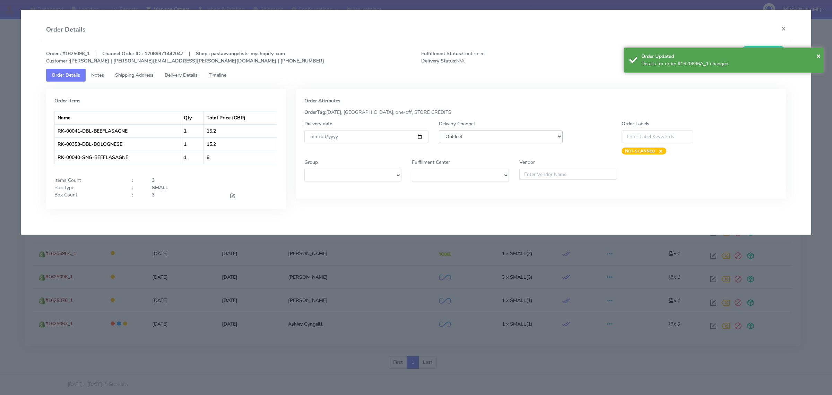
click at [494, 140] on select "DHL OnFleet Royal Mail DPD Yodel MaxOptra Amazon Collection" at bounding box center [501, 136] width 124 height 13
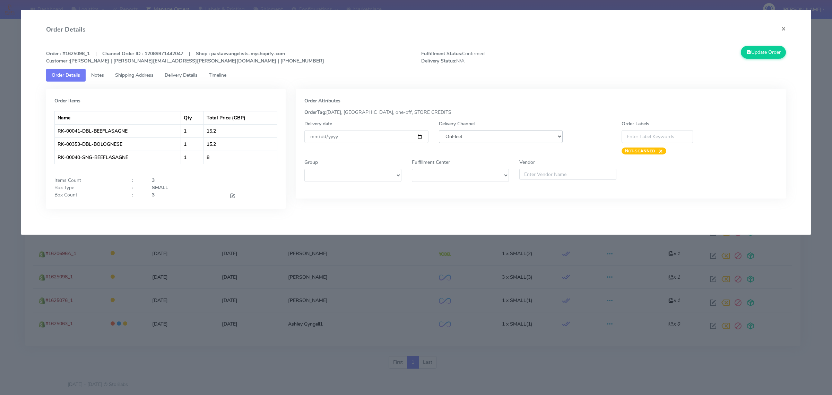
select select "5"
click at [439, 130] on select "DHL OnFleet Royal Mail DPD Yodel MaxOptra Amazon Collection" at bounding box center [501, 136] width 124 height 13
click at [765, 52] on button "Update Order" at bounding box center [763, 52] width 45 height 13
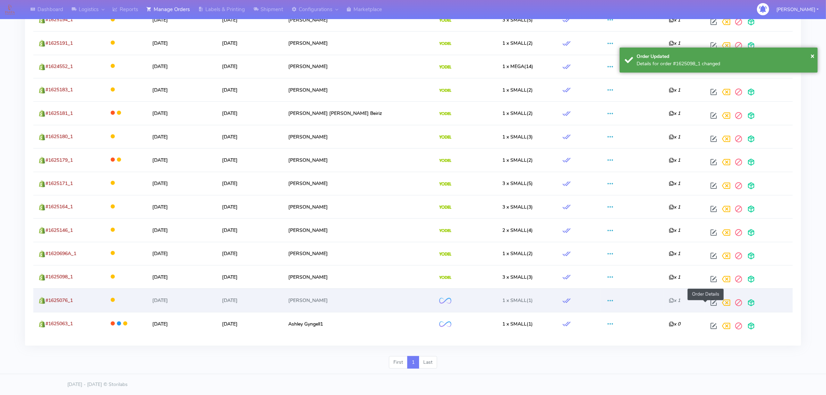
click at [707, 301] on span at bounding box center [713, 304] width 12 height 7
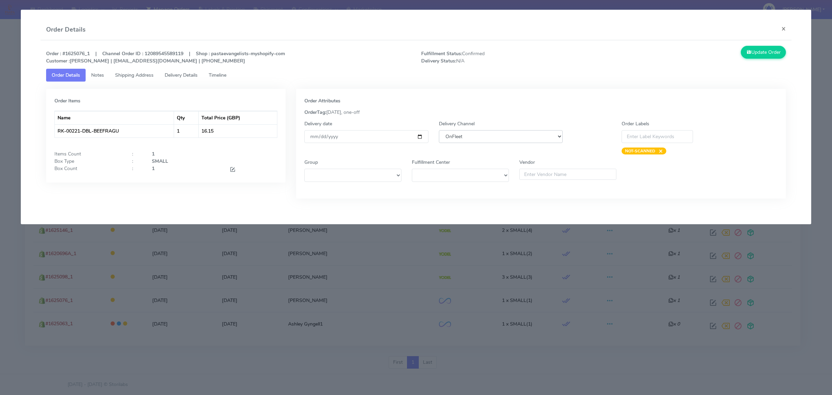
click at [529, 138] on select "DHL OnFleet Royal Mail DPD Yodel MaxOptra Amazon Collection" at bounding box center [501, 136] width 124 height 13
select select "5"
click at [439, 130] on select "DHL OnFleet Royal Mail DPD Yodel MaxOptra Amazon Collection" at bounding box center [501, 136] width 124 height 13
click at [774, 46] on button "Update Order" at bounding box center [763, 52] width 45 height 13
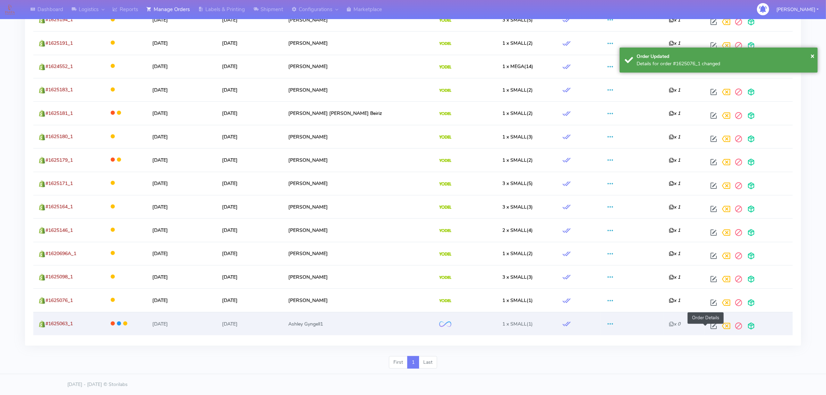
click at [707, 328] on span at bounding box center [713, 327] width 12 height 7
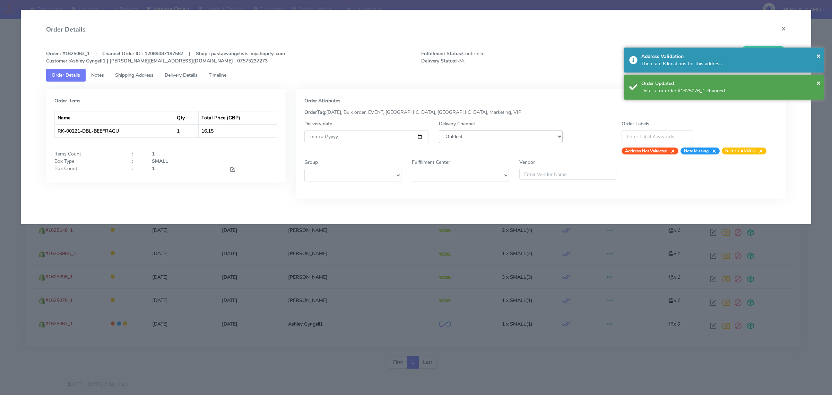
drag, startPoint x: 532, startPoint y: 137, endPoint x: 529, endPoint y: 141, distance: 5.0
click at [532, 137] on select "DHL OnFleet Royal Mail DPD Yodel MaxOptra Amazon Collection" at bounding box center [501, 136] width 124 height 13
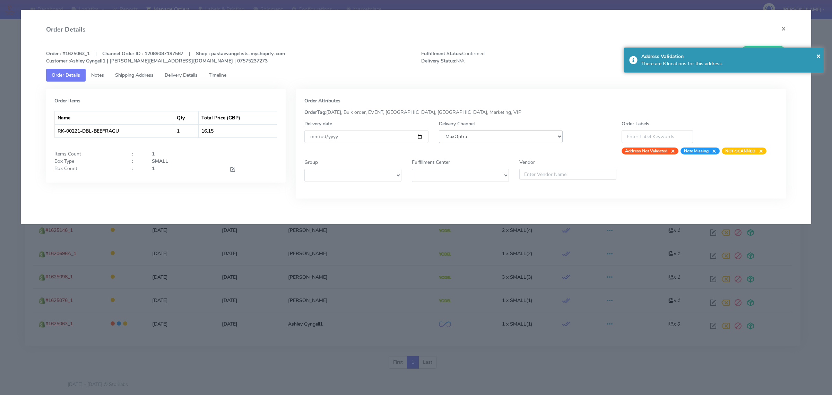
click at [439, 130] on select "DHL OnFleet Royal Mail DPD Yodel MaxOptra Amazon Collection" at bounding box center [501, 136] width 124 height 13
click at [515, 140] on select "DHL OnFleet Royal Mail DPD Yodel MaxOptra Amazon Collection" at bounding box center [501, 136] width 124 height 13
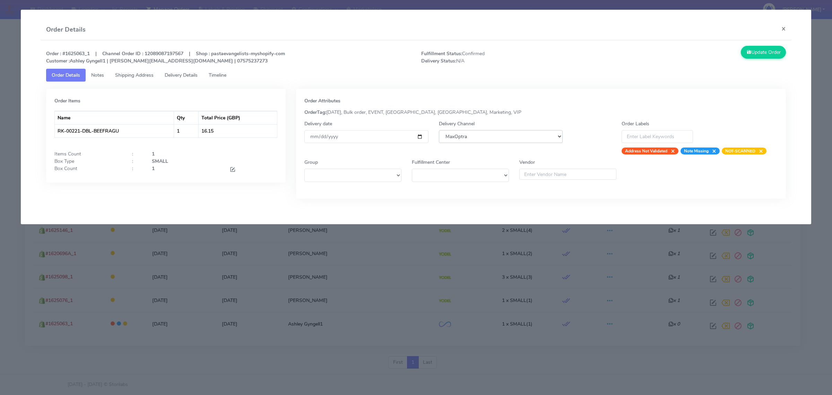
select select "5"
click at [439, 130] on select "DHL OnFleet Royal Mail DPD Yodel MaxOptra Amazon Collection" at bounding box center [501, 136] width 124 height 13
click at [773, 48] on button "Update Order" at bounding box center [763, 52] width 45 height 13
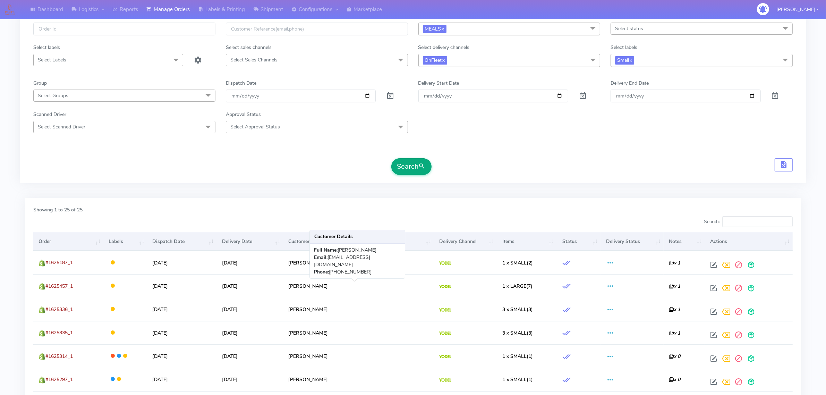
scroll to position [43, 0]
click at [417, 171] on button "Search" at bounding box center [411, 166] width 40 height 17
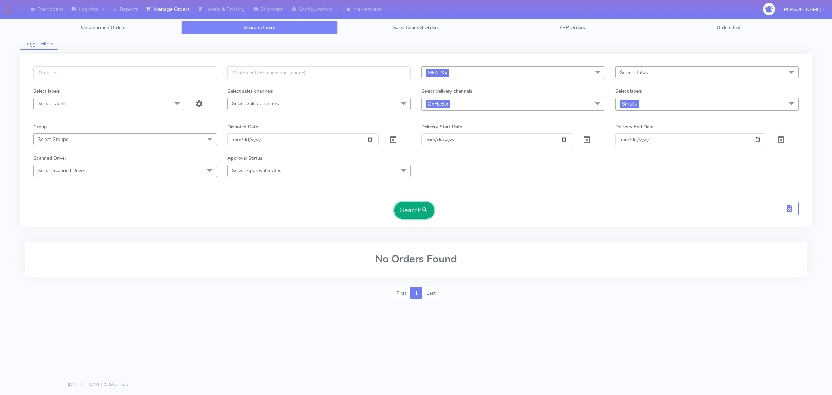
click at [414, 211] on button "Search" at bounding box center [414, 210] width 40 height 17
click at [129, 68] on input "text" at bounding box center [125, 72] width 184 height 13
paste input "1489."
type input "1489"
click at [449, 73] on span "MEALS x" at bounding box center [438, 73] width 24 height 8
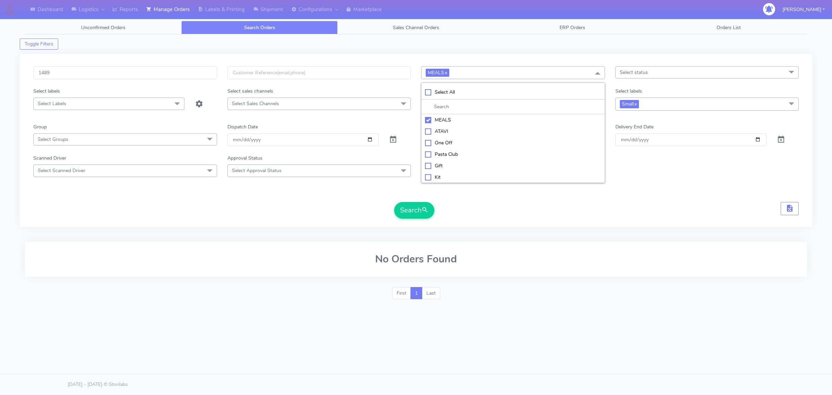
click at [439, 127] on li "ATAVI" at bounding box center [513, 131] width 183 height 11
checkbox input "true"
click at [446, 73] on link "x" at bounding box center [445, 72] width 3 height 7
click at [448, 104] on link "x" at bounding box center [446, 103] width 3 height 7
click at [636, 104] on link "x" at bounding box center [635, 103] width 3 height 7
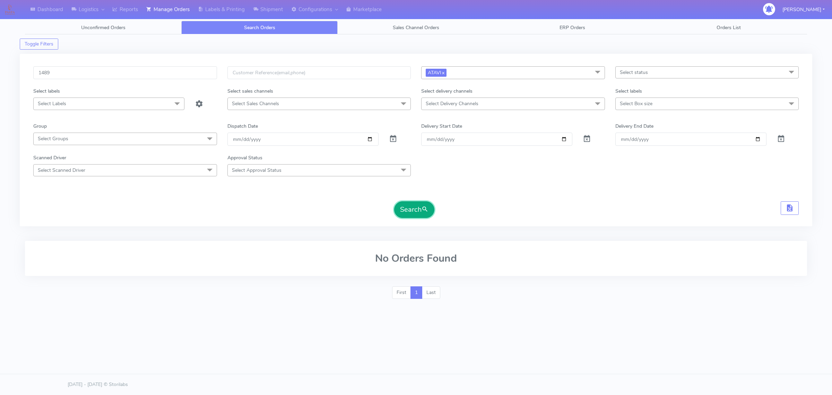
click at [428, 205] on button "Search" at bounding box center [414, 209] width 40 height 17
click at [417, 212] on button "Search" at bounding box center [414, 209] width 40 height 17
click at [445, 74] on link "x" at bounding box center [442, 72] width 3 height 7
drag, startPoint x: 375, startPoint y: 138, endPoint x: 369, endPoint y: 138, distance: 5.9
click at [372, 138] on input "[DATE]" at bounding box center [302, 138] width 151 height 13
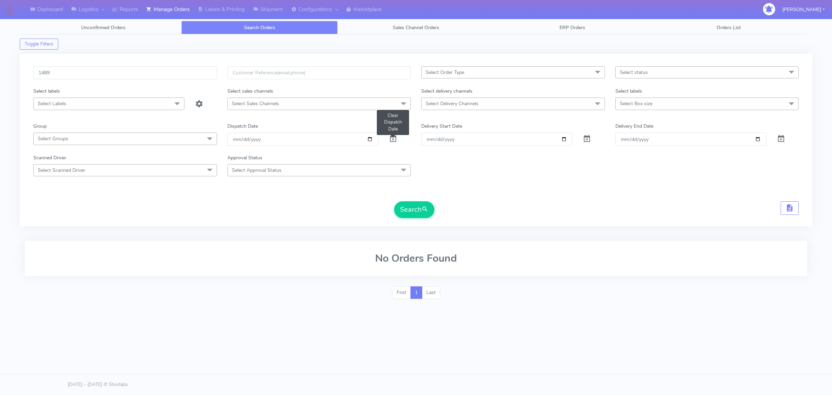
click at [395, 139] on span at bounding box center [393, 140] width 8 height 7
click at [423, 217] on button "Search" at bounding box center [414, 209] width 40 height 17
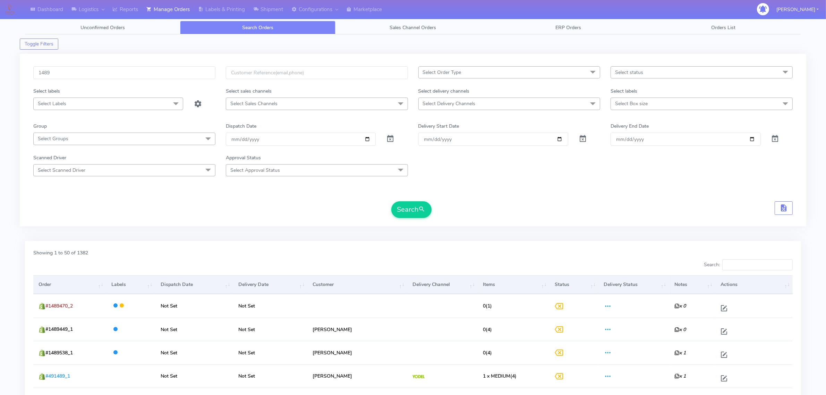
click at [510, 67] on span "Select Order Type" at bounding box center [509, 72] width 182 height 12
click at [439, 127] on div "ATAVI" at bounding box center [509, 130] width 174 height 7
checkbox input "true"
click at [408, 200] on form "1489 ATAVI x Select All MEALS ATAVI One Off Pasta Club Gift Kit Event Unknown Q…" at bounding box center [412, 142] width 759 height 152
click at [408, 206] on button "Search" at bounding box center [411, 209] width 40 height 17
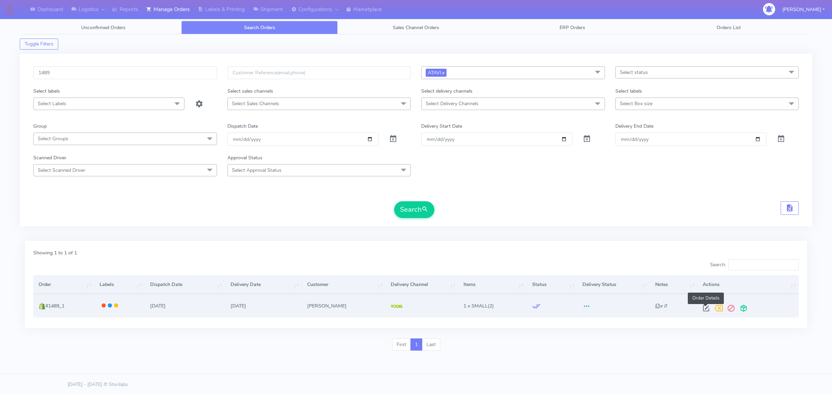
click at [708, 307] on span at bounding box center [706, 309] width 12 height 7
select select "5"
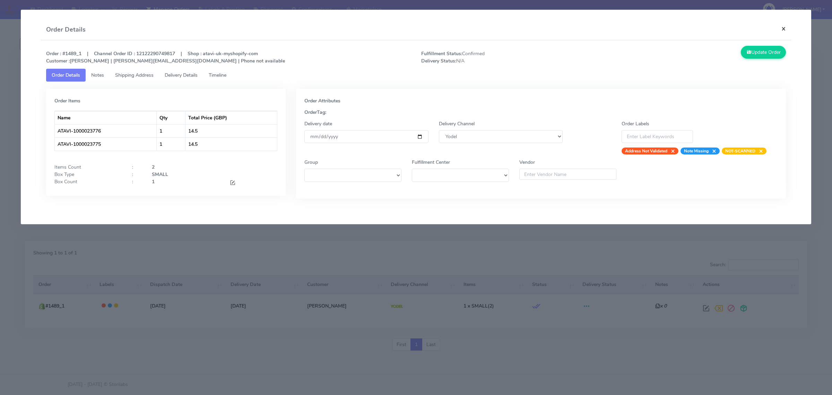
click at [786, 26] on button "×" at bounding box center [784, 28] width 16 height 18
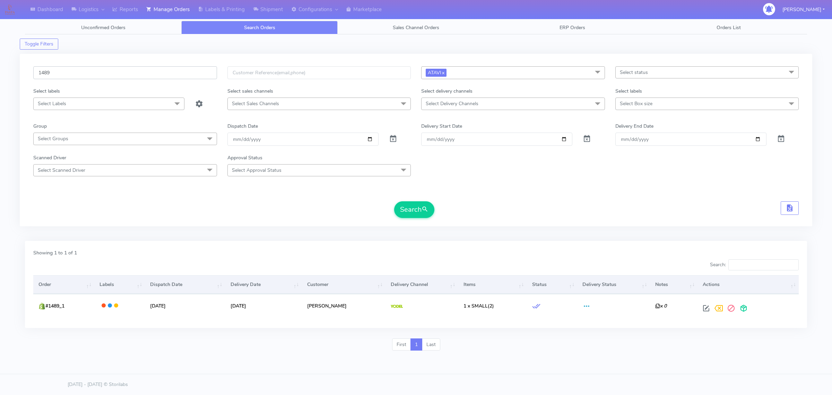
click at [147, 77] on input "1489" at bounding box center [125, 72] width 184 height 13
click at [618, 68] on span "Select status" at bounding box center [708, 72] width 184 height 12
click at [640, 127] on div "Confirmed" at bounding box center [707, 130] width 176 height 7
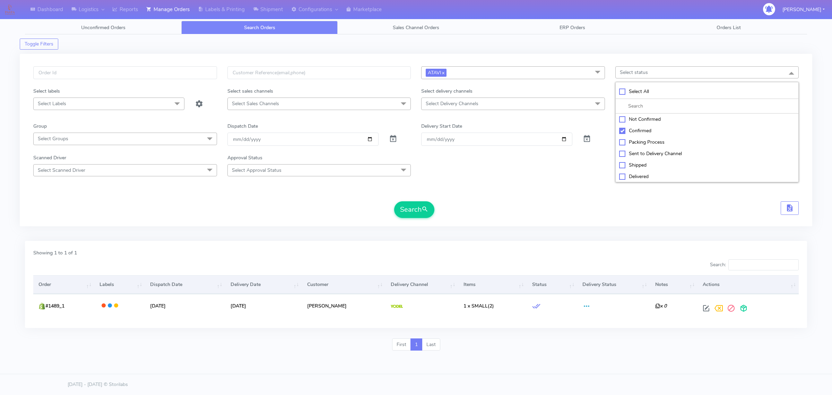
checkbox input "true"
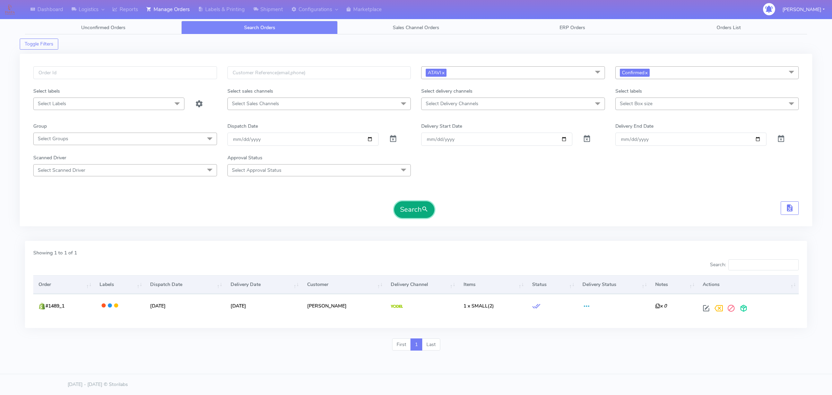
click at [414, 212] on button "Search" at bounding box center [414, 209] width 40 height 17
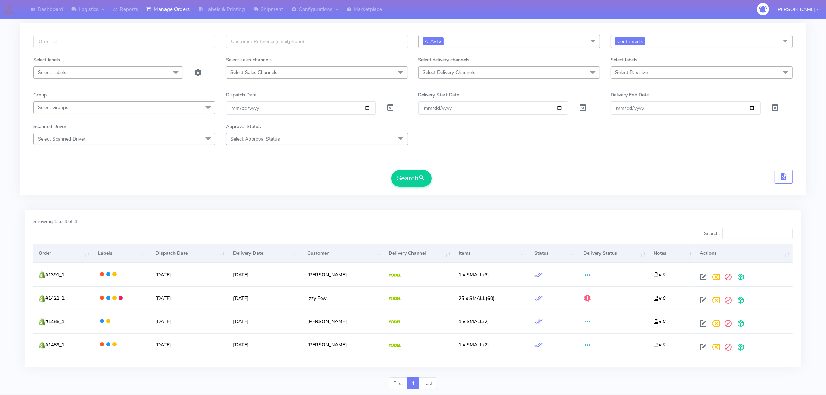
scroll to position [53, 0]
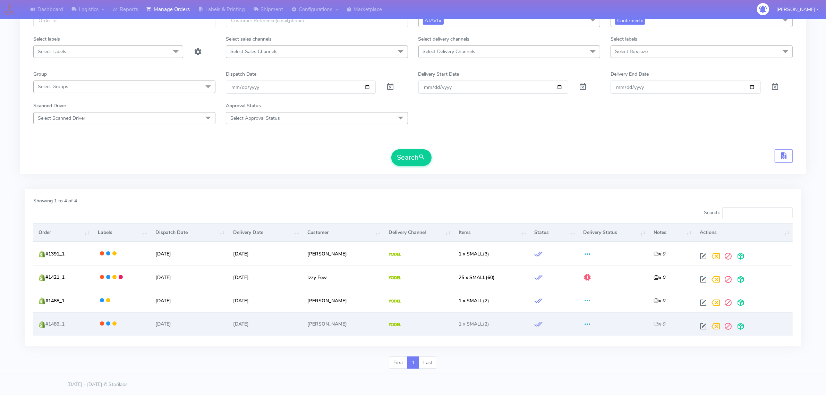
drag, startPoint x: 155, startPoint y: 299, endPoint x: 157, endPoint y: 315, distance: 15.8
click at [172, 311] on td "[DATE]" at bounding box center [189, 300] width 78 height 23
drag, startPoint x: 157, startPoint y: 322, endPoint x: 183, endPoint y: 322, distance: 26.0
click at [183, 322] on td "[DATE]" at bounding box center [189, 323] width 78 height 23
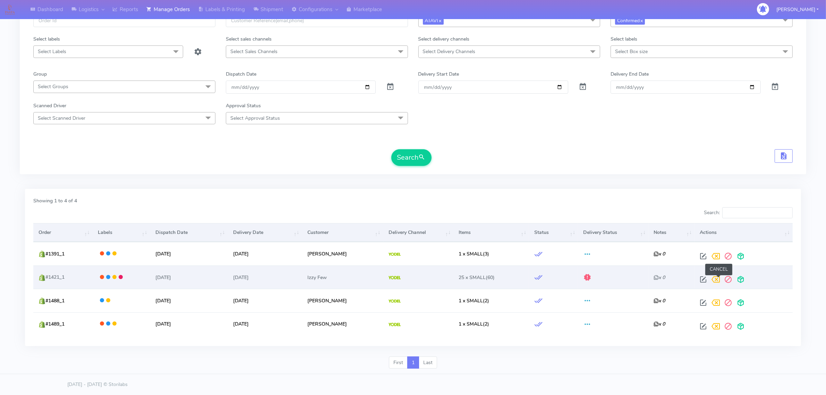
click at [720, 278] on span at bounding box center [715, 280] width 12 height 7
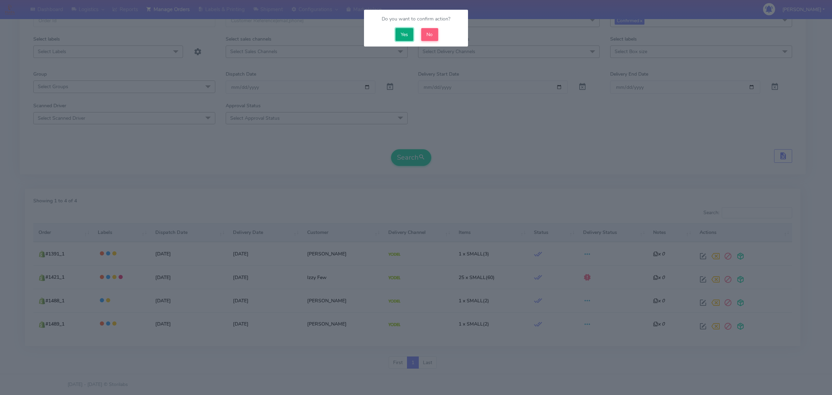
click at [412, 34] on button "Yes" at bounding box center [405, 34] width 18 height 13
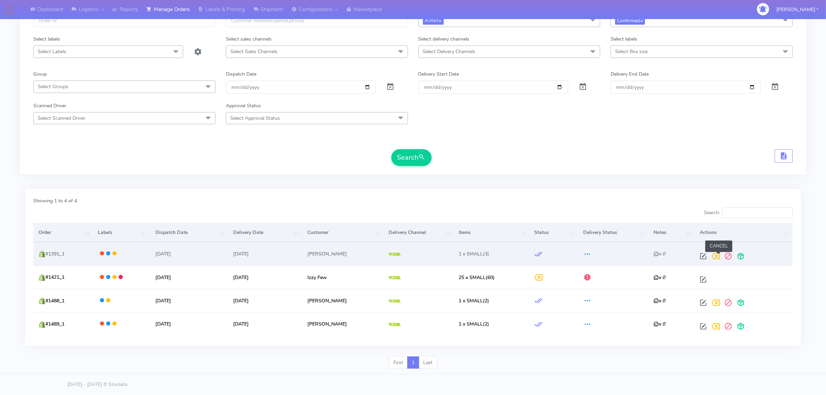
click at [717, 255] on span at bounding box center [715, 257] width 12 height 7
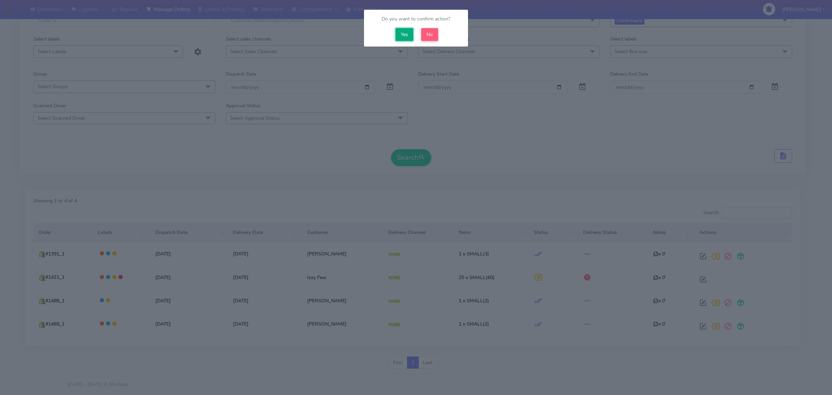
click at [409, 36] on button "Yes" at bounding box center [405, 34] width 18 height 13
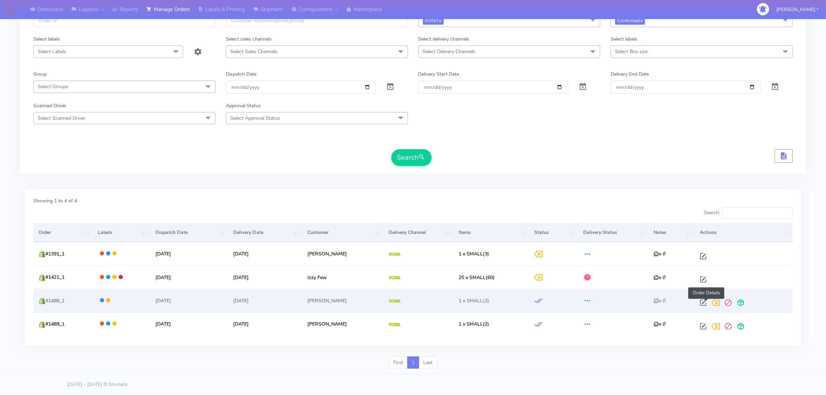
click at [702, 301] on span at bounding box center [703, 304] width 12 height 7
select select "5"
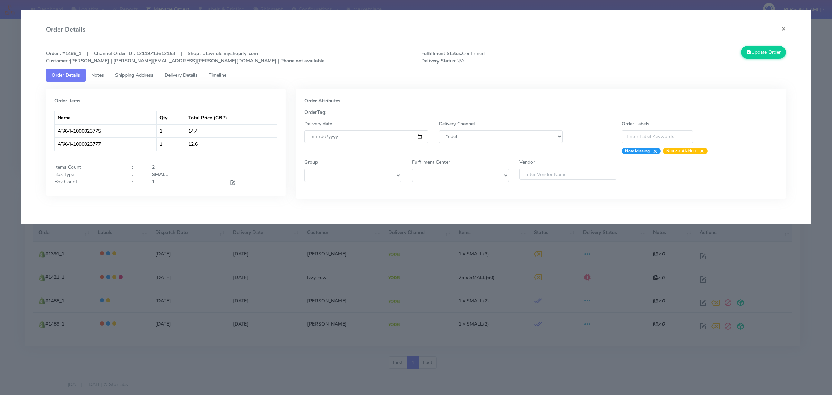
click at [222, 74] on span "Timeline" at bounding box center [218, 75] width 18 height 7
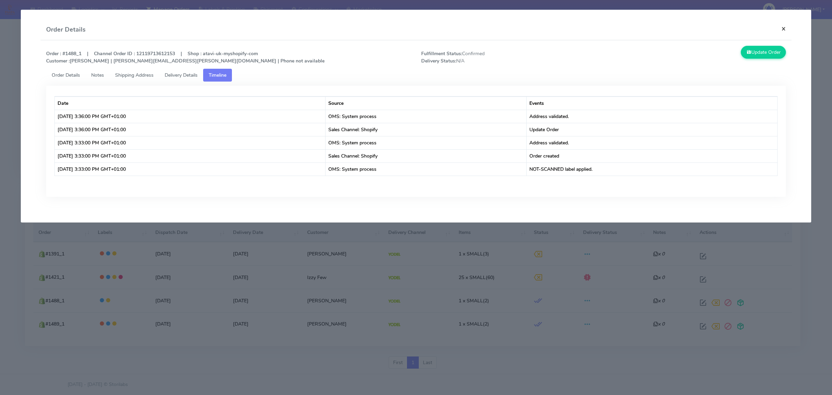
click at [785, 25] on button "×" at bounding box center [784, 28] width 16 height 18
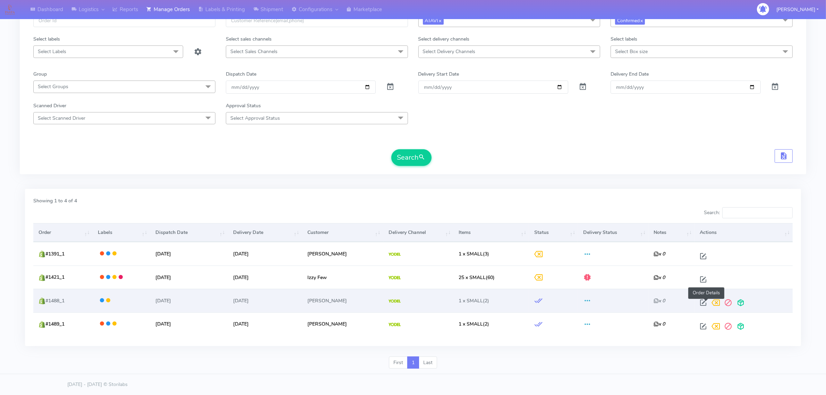
click at [705, 301] on span at bounding box center [703, 304] width 12 height 7
select select "5"
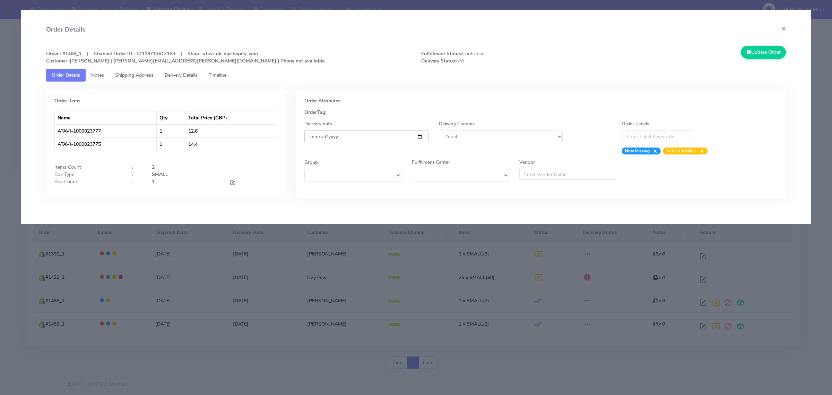
click at [420, 137] on input "[DATE]" at bounding box center [366, 136] width 124 height 13
click at [420, 134] on input "[DATE]" at bounding box center [366, 136] width 124 height 13
type input "[DATE]"
click at [758, 55] on button "Update Order" at bounding box center [763, 52] width 45 height 13
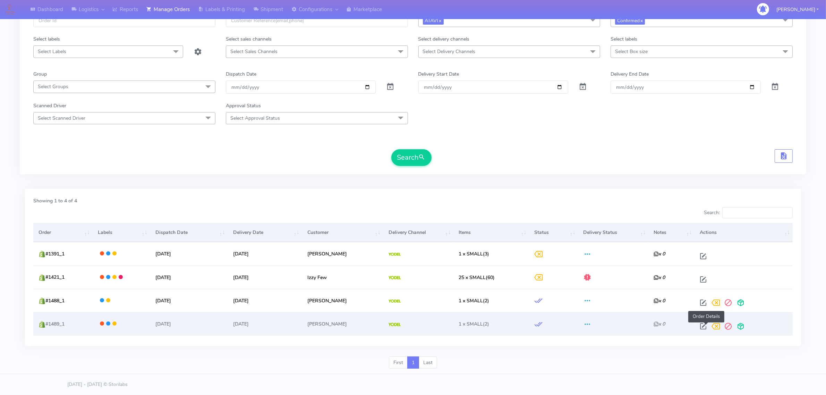
click at [705, 328] on span at bounding box center [703, 327] width 12 height 7
select select "5"
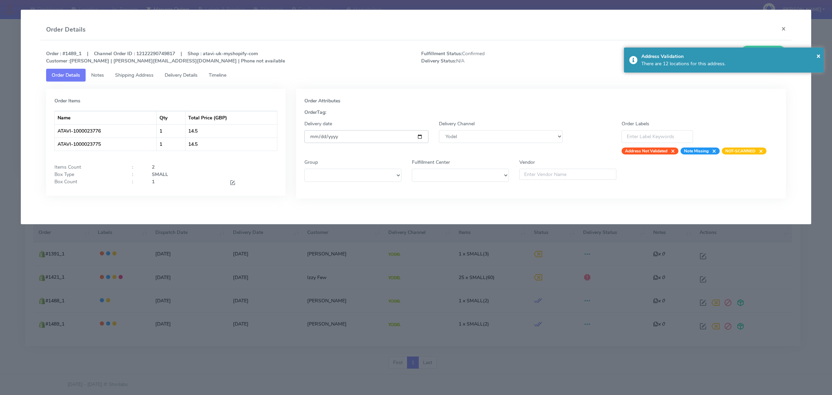
click at [419, 139] on input "[DATE]" at bounding box center [366, 136] width 124 height 13
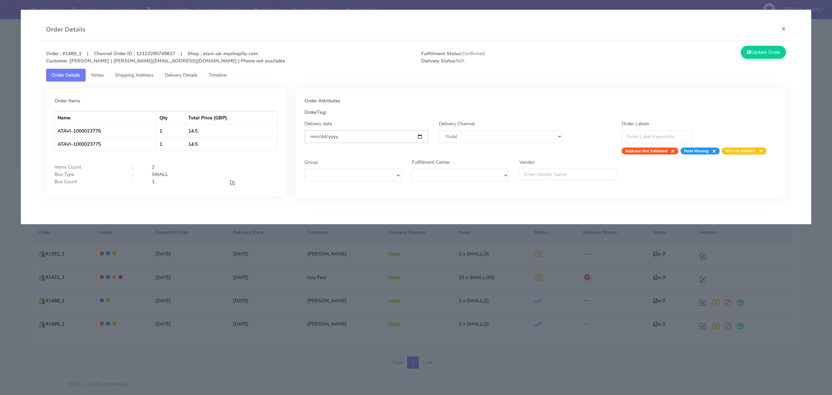
type input "[DATE]"
click at [777, 51] on button "Update Order" at bounding box center [763, 52] width 45 height 13
